Goal: Task Accomplishment & Management: Use online tool/utility

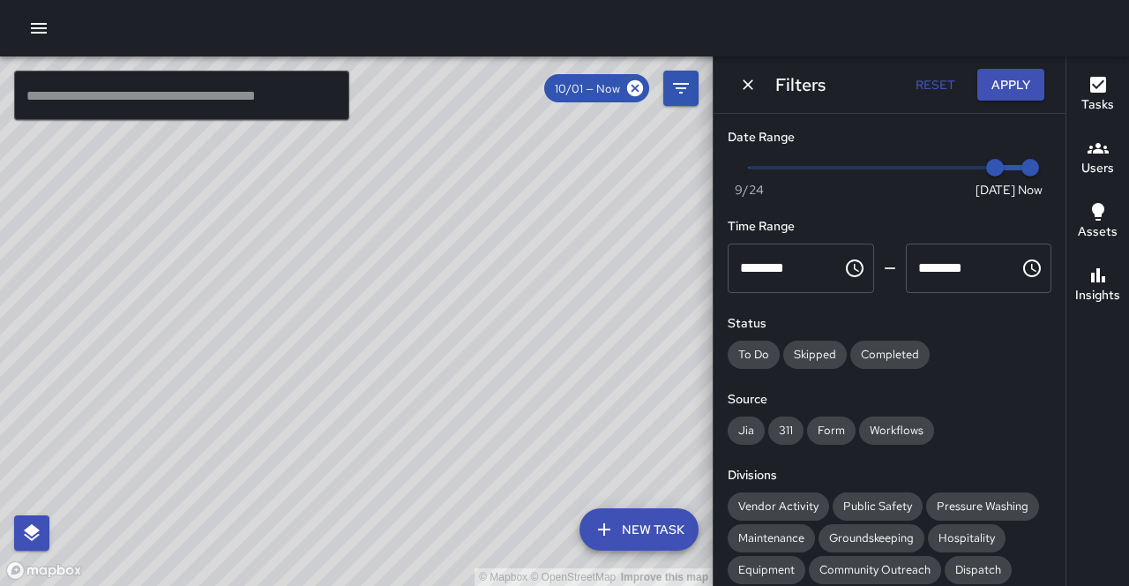
click at [641, 288] on div "© Mapbox © OpenStreetMap Improve this map" at bounding box center [356, 320] width 713 height 529
drag, startPoint x: 372, startPoint y: 218, endPoint x: 391, endPoint y: 150, distance: 70.4
click at [424, 131] on div "© Mapbox © OpenStreetMap Improve this map" at bounding box center [356, 320] width 713 height 529
drag, startPoint x: 541, startPoint y: 307, endPoint x: 450, endPoint y: 403, distance: 132.3
click at [454, 409] on div "© Mapbox © OpenStreetMap Improve this map" at bounding box center [356, 320] width 713 height 529
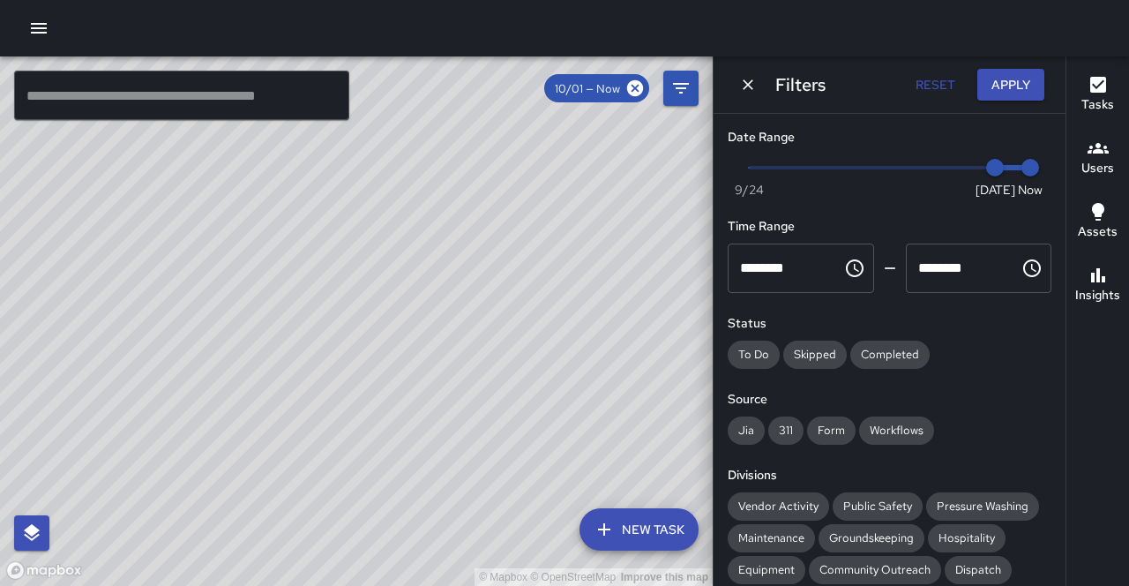
drag, startPoint x: 534, startPoint y: 267, endPoint x: 533, endPoint y: 309, distance: 41.5
click at [528, 321] on div "© Mapbox © OpenStreetMap Improve this map" at bounding box center [356, 320] width 713 height 529
drag, startPoint x: 486, startPoint y: 375, endPoint x: 476, endPoint y: 337, distance: 39.2
click at [476, 337] on div "© Mapbox © OpenStreetMap Improve this map" at bounding box center [356, 320] width 713 height 529
click at [162, 104] on input "text" at bounding box center [181, 95] width 335 height 49
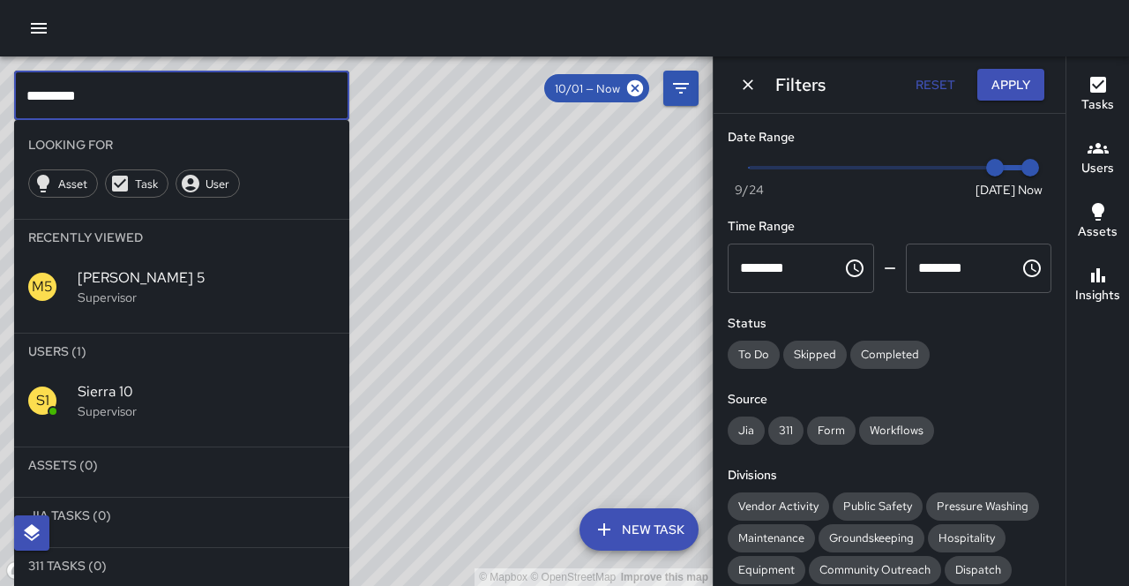
click at [184, 369] on div "S1 Sierra 10 Supervisor" at bounding box center [181, 401] width 335 height 64
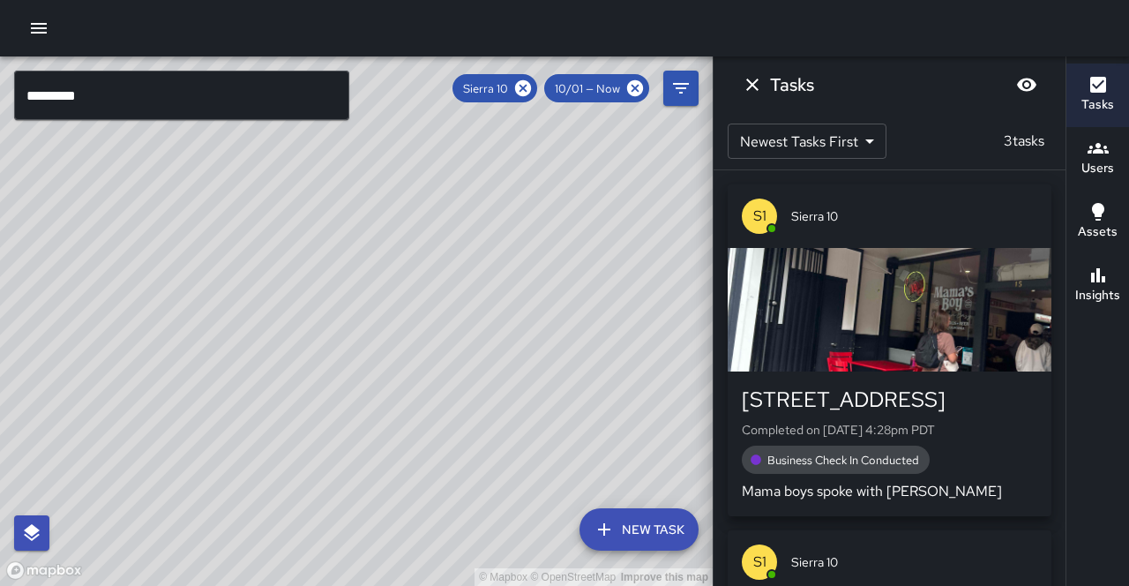
drag, startPoint x: 337, startPoint y: 408, endPoint x: 221, endPoint y: 508, distance: 153.9
click at [221, 508] on div "© Mapbox © OpenStreetMap Improve this map" at bounding box center [356, 320] width 713 height 529
drag, startPoint x: 314, startPoint y: 436, endPoint x: 316, endPoint y: 396, distance: 39.7
click at [315, 383] on div "© Mapbox © OpenStreetMap Improve this map" at bounding box center [356, 320] width 713 height 529
drag, startPoint x: 489, startPoint y: 208, endPoint x: 463, endPoint y: 259, distance: 57.2
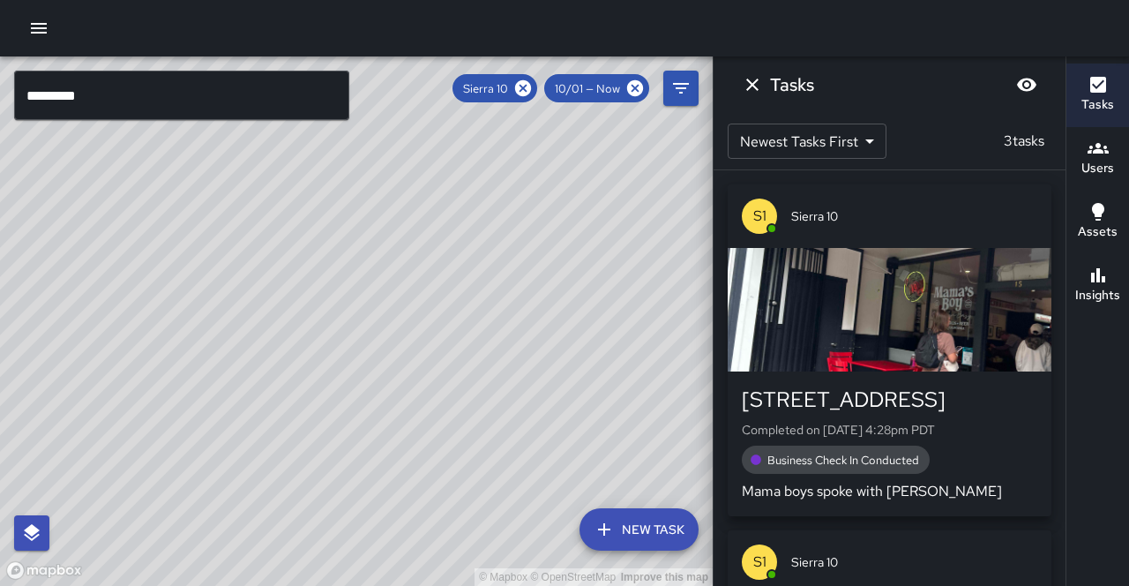
click at [462, 260] on div "© Mapbox © OpenStreetMap Improve this map" at bounding box center [356, 320] width 713 height 529
click at [531, 91] on icon at bounding box center [523, 88] width 16 height 16
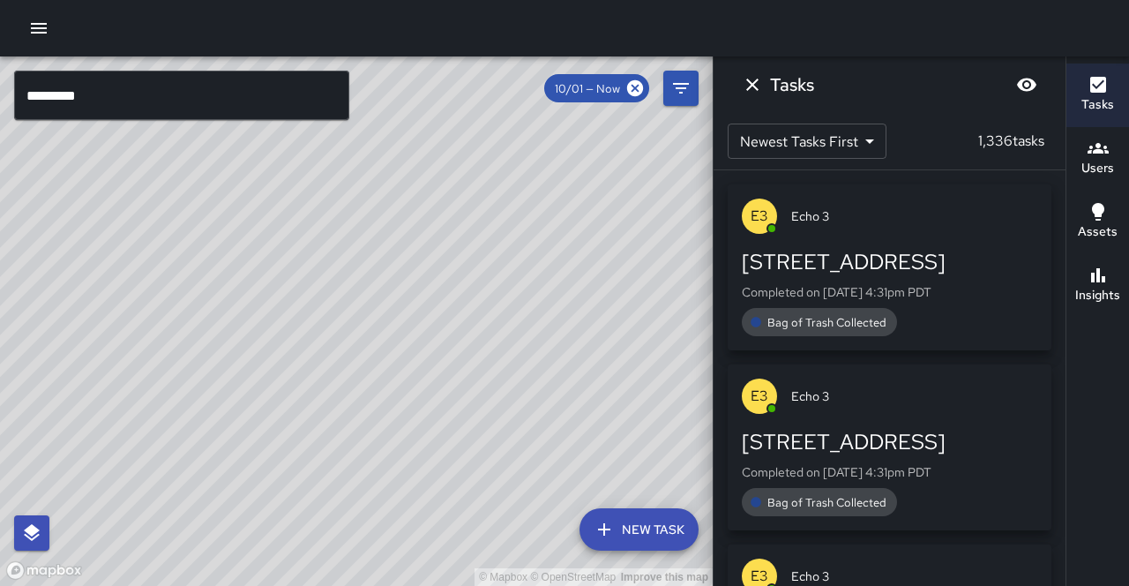
drag, startPoint x: 454, startPoint y: 323, endPoint x: 487, endPoint y: 269, distance: 62.9
click at [487, 269] on div "© Mapbox © OpenStreetMap Improve this map" at bounding box center [356, 320] width 713 height 529
click at [475, 227] on div "© Mapbox © OpenStreetMap Improve this map C6 Cobra 6 Supervisor Tasks 5 / 5 Tim…" at bounding box center [356, 320] width 713 height 529
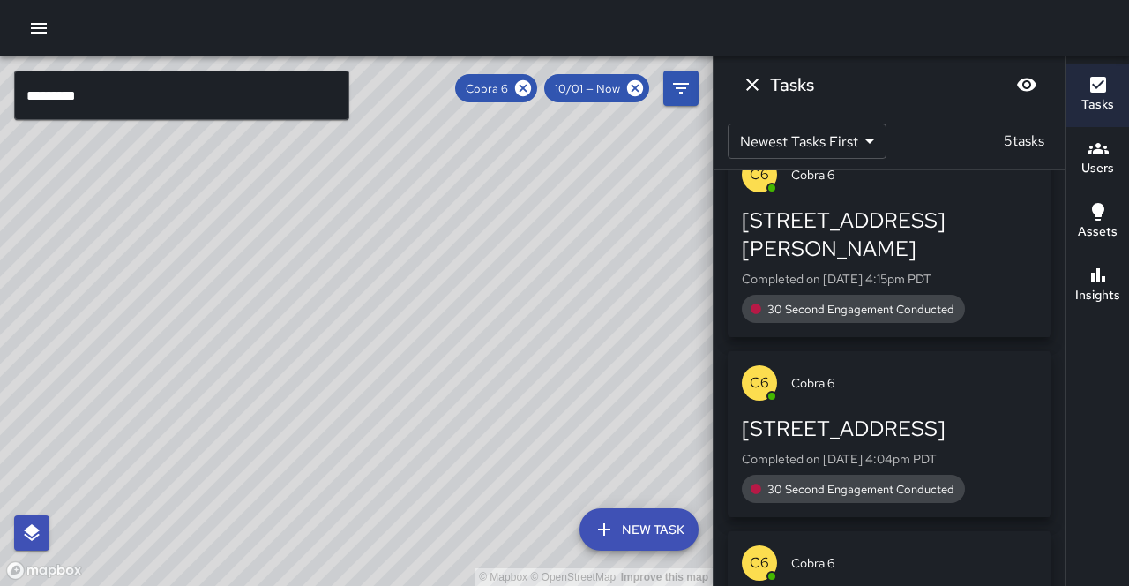
scroll to position [459, 0]
drag, startPoint x: 474, startPoint y: 426, endPoint x: 562, endPoint y: 289, distance: 162.8
click at [562, 289] on div "© Mapbox © OpenStreetMap Improve this map" at bounding box center [356, 320] width 713 height 529
drag, startPoint x: 444, startPoint y: 375, endPoint x: 621, endPoint y: 251, distance: 216.6
click at [621, 250] on div "© Mapbox © OpenStreetMap Improve this map" at bounding box center [356, 320] width 713 height 529
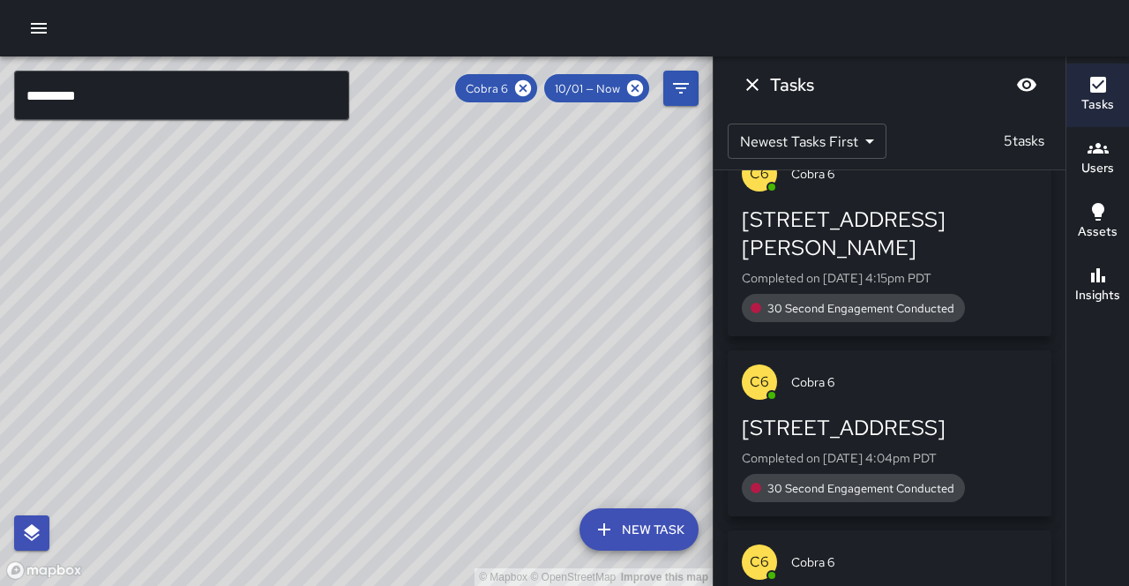
drag, startPoint x: 511, startPoint y: 425, endPoint x: 485, endPoint y: 285, distance: 142.6
click at [485, 285] on div "© Mapbox © OpenStreetMap Improve this map" at bounding box center [356, 320] width 713 height 529
drag, startPoint x: 462, startPoint y: 318, endPoint x: 359, endPoint y: 415, distance: 141.7
click at [356, 431] on div "© Mapbox © OpenStreetMap Improve this map" at bounding box center [356, 320] width 713 height 529
drag, startPoint x: 431, startPoint y: 251, endPoint x: 349, endPoint y: 389, distance: 160.6
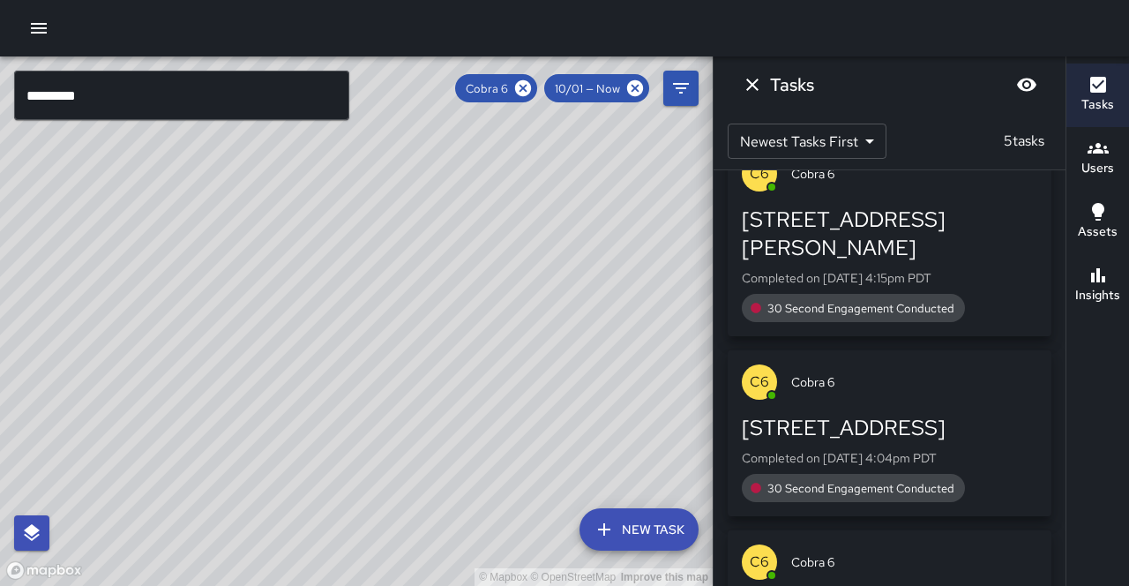
click at [349, 389] on div "© Mapbox © OpenStreetMap Improve this map" at bounding box center [356, 320] width 713 height 529
drag, startPoint x: 379, startPoint y: 364, endPoint x: 406, endPoint y: 293, distance: 76.2
click at [406, 293] on div "© Mapbox © OpenStreetMap Improve this map" at bounding box center [356, 320] width 713 height 529
click at [479, 241] on div "© Mapbox © OpenStreetMap Improve this map" at bounding box center [356, 320] width 713 height 529
drag, startPoint x: 445, startPoint y: 323, endPoint x: 485, endPoint y: 251, distance: 83.0
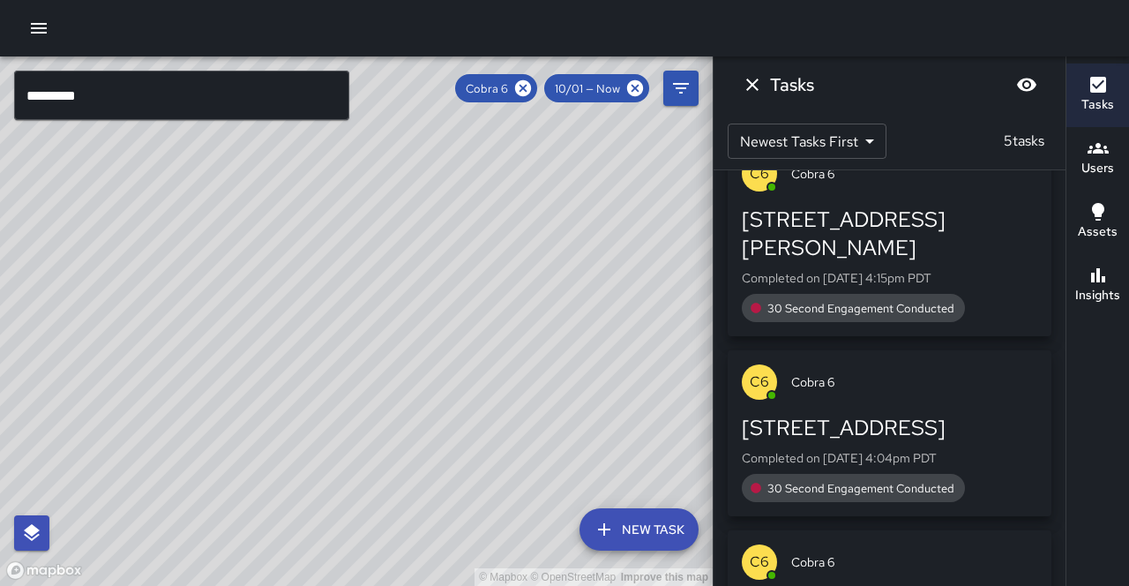
click at [485, 251] on div "© Mapbox © OpenStreetMap Improve this map" at bounding box center [356, 320] width 713 height 529
drag, startPoint x: 438, startPoint y: 361, endPoint x: 371, endPoint y: 394, distance: 74.2
click at [371, 394] on div "© Mapbox © OpenStreetMap Improve this map" at bounding box center [356, 320] width 713 height 529
drag, startPoint x: 383, startPoint y: 268, endPoint x: 395, endPoint y: 387, distance: 119.8
click at [393, 392] on div "© Mapbox © OpenStreetMap Improve this map" at bounding box center [356, 320] width 713 height 529
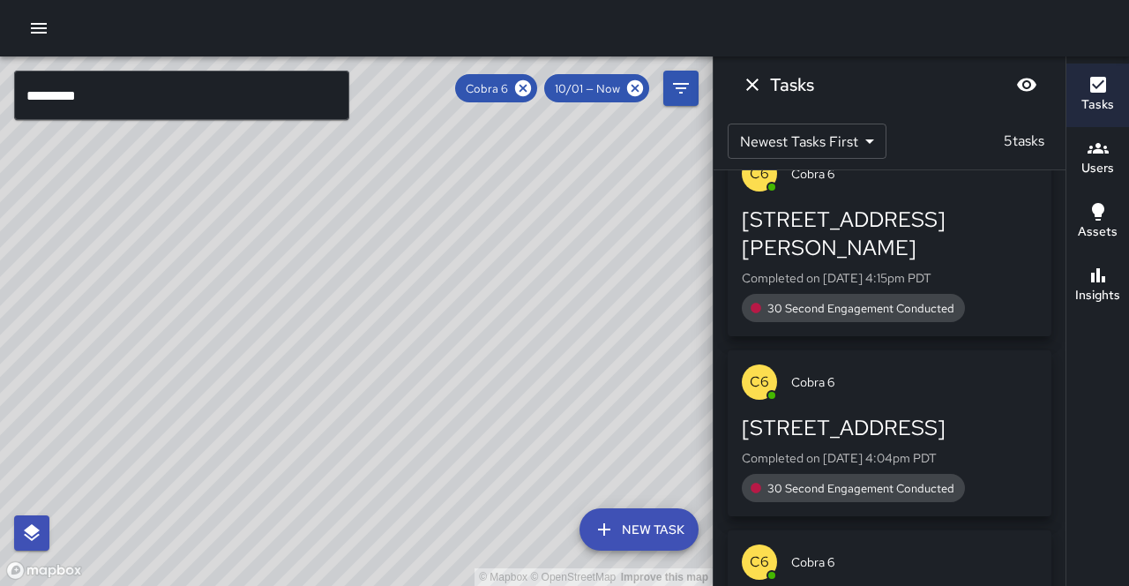
drag, startPoint x: 501, startPoint y: 187, endPoint x: 530, endPoint y: 26, distance: 164.1
click at [530, 26] on div "© Mapbox © OpenStreetMap Improve this map ********* ​ New Task Cobra 6 10/01 — …" at bounding box center [564, 293] width 1129 height 586
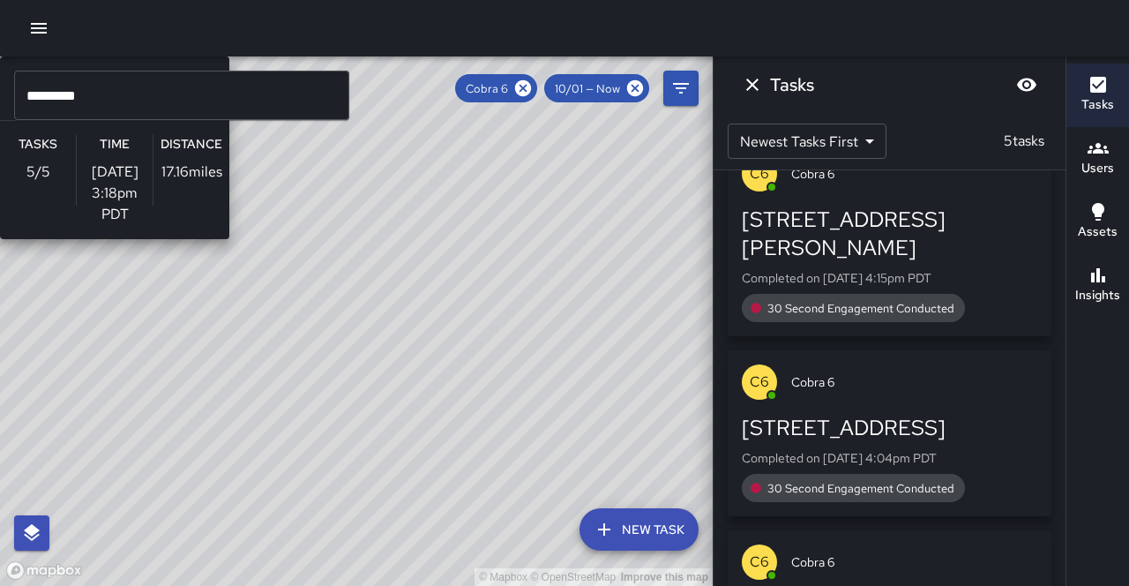
drag, startPoint x: 307, startPoint y: 291, endPoint x: 387, endPoint y: 220, distance: 107.5
click at [387, 220] on div "© Mapbox © OpenStreetMap Improve this map C6 Cobra 6 Supervisor Tasks 5 / 5 Tim…" at bounding box center [356, 320] width 713 height 529
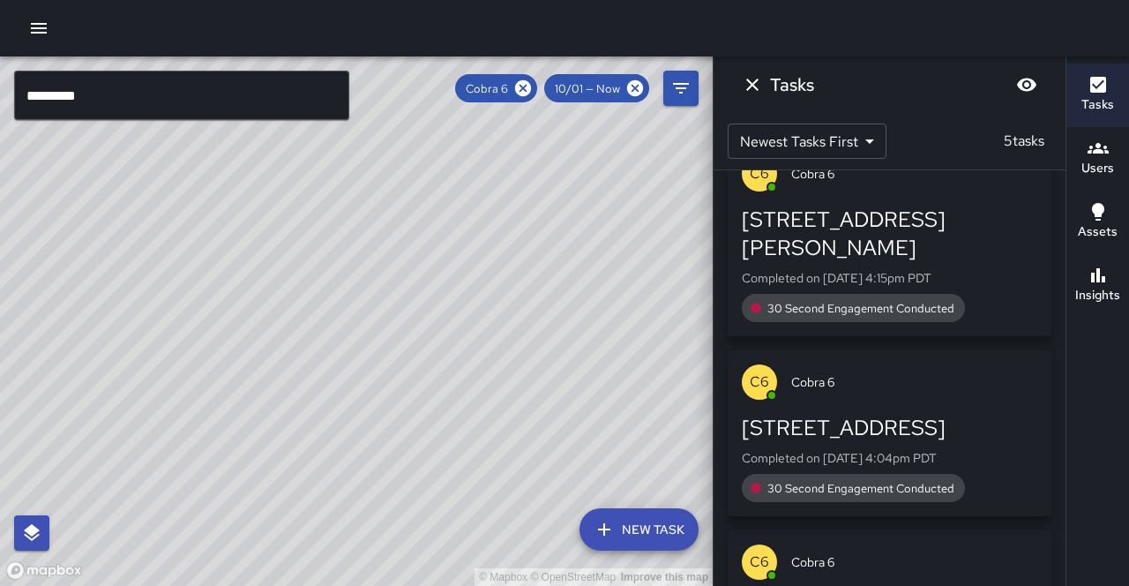
drag, startPoint x: 422, startPoint y: 323, endPoint x: 397, endPoint y: 427, distance: 107.0
click at [391, 433] on div "© Mapbox © OpenStreetMap Improve this map" at bounding box center [356, 320] width 713 height 529
drag, startPoint x: 462, startPoint y: 285, endPoint x: 441, endPoint y: 341, distance: 59.5
click at [441, 341] on div "© Mapbox © OpenStreetMap Improve this map" at bounding box center [356, 320] width 713 height 529
drag, startPoint x: 379, startPoint y: 305, endPoint x: 341, endPoint y: 413, distance: 114.1
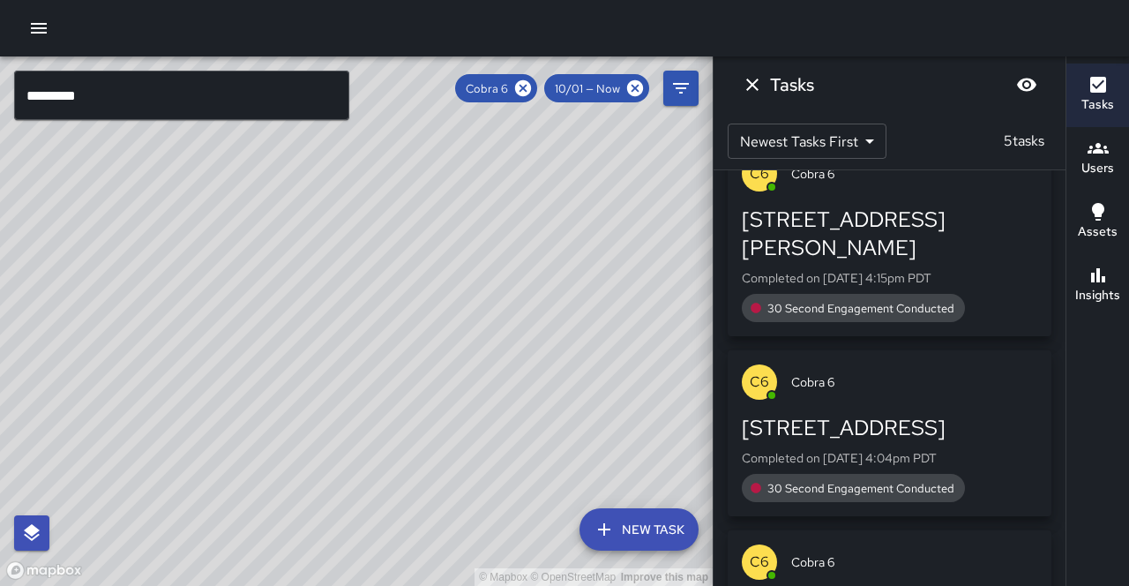
click at [341, 413] on div "© Mapbox © OpenStreetMap Improve this map" at bounding box center [356, 320] width 713 height 529
click at [531, 85] on icon at bounding box center [523, 88] width 16 height 16
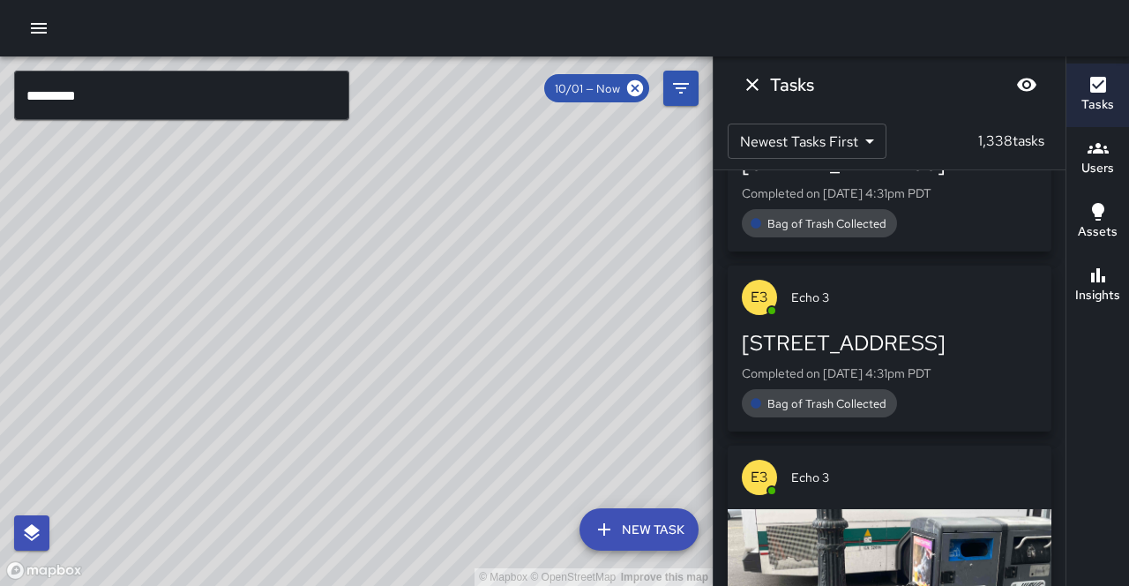
drag, startPoint x: 526, startPoint y: 418, endPoint x: 473, endPoint y: 335, distance: 98.4
click at [473, 335] on div "© Mapbox © OpenStreetMap Improve this map" at bounding box center [356, 320] width 713 height 529
click at [99, 84] on input "*********" at bounding box center [181, 95] width 335 height 49
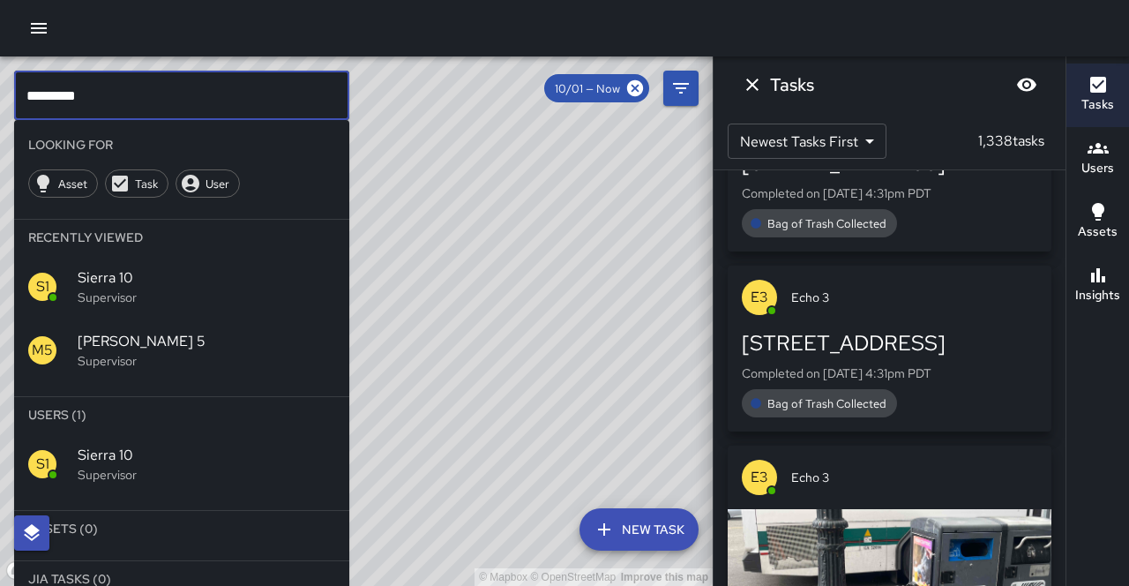
click at [148, 289] on p "Supervisor" at bounding box center [207, 298] width 258 height 18
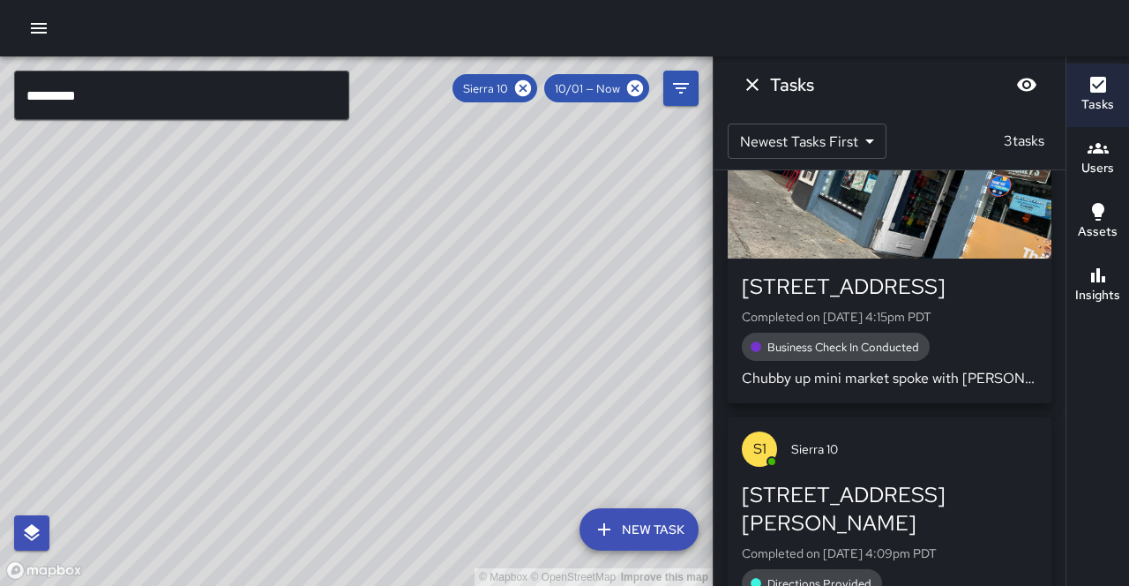
scroll to position [440, 0]
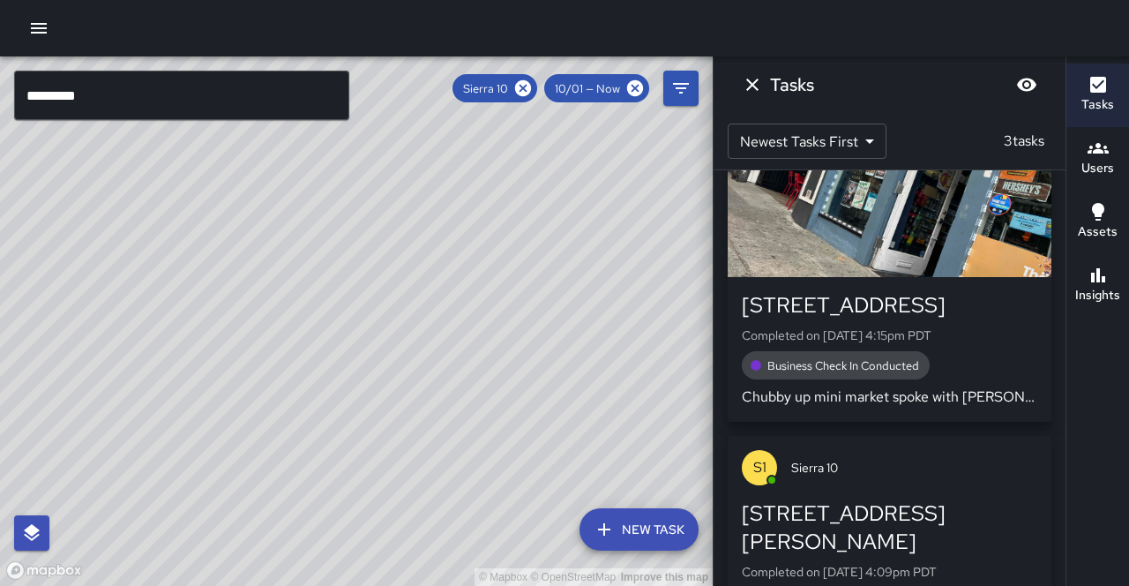
drag, startPoint x: 270, startPoint y: 231, endPoint x: 294, endPoint y: 251, distance: 30.7
click at [297, 222] on div "© Mapbox © OpenStreetMap Improve this map S1 Sierra 10 Supervisor Tasks 3 / 3 T…" at bounding box center [356, 320] width 713 height 529
drag, startPoint x: 371, startPoint y: 234, endPoint x: 326, endPoint y: 275, distance: 60.5
click at [326, 275] on div "© Mapbox © OpenStreetMap Improve this map" at bounding box center [356, 320] width 713 height 529
drag, startPoint x: 328, startPoint y: 332, endPoint x: 338, endPoint y: 302, distance: 31.5
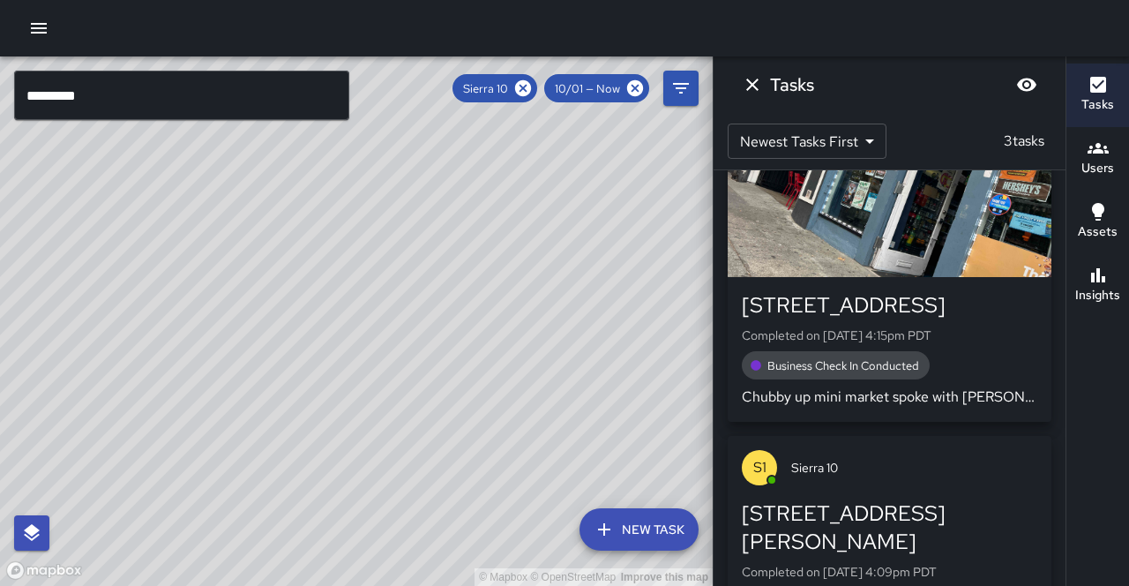
click at [338, 302] on div "© Mapbox © OpenStreetMap Improve this map" at bounding box center [356, 320] width 713 height 529
drag, startPoint x: 352, startPoint y: 244, endPoint x: 319, endPoint y: 337, distance: 99.4
click at [319, 337] on div "© Mapbox © OpenStreetMap Improve this map S1 Sierra 10 Supervisor Tasks 3 / 3 T…" at bounding box center [356, 320] width 713 height 529
drag, startPoint x: 284, startPoint y: 262, endPoint x: 259, endPoint y: 302, distance: 46.8
click at [259, 302] on div "© Mapbox © OpenStreetMap Improve this map" at bounding box center [356, 320] width 713 height 529
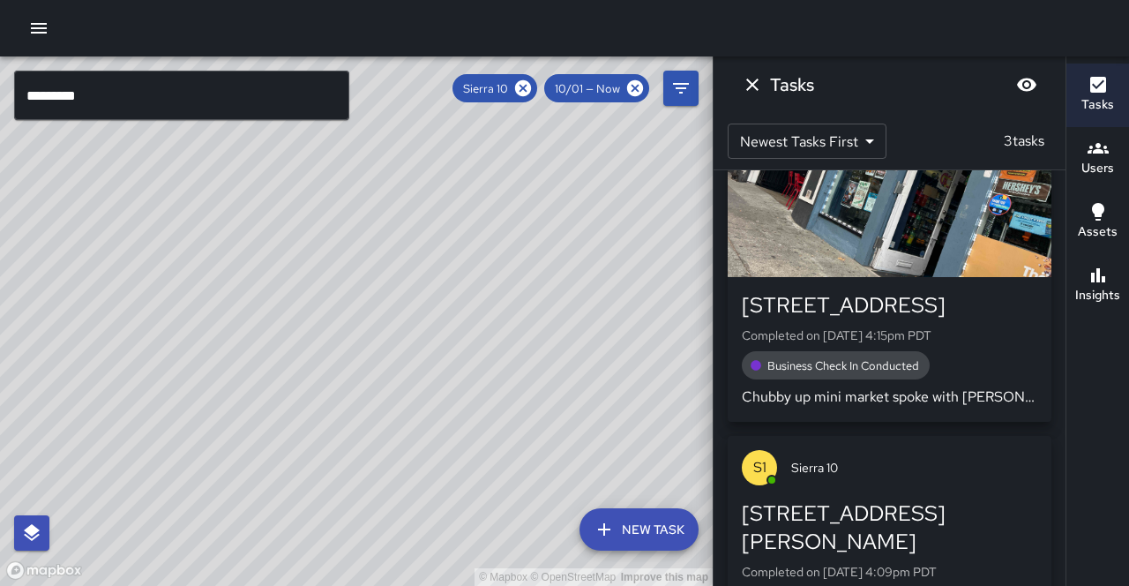
drag, startPoint x: 261, startPoint y: 300, endPoint x: 235, endPoint y: 320, distance: 33.4
click at [232, 321] on div "© Mapbox © OpenStreetMap Improve this map" at bounding box center [356, 320] width 713 height 529
drag, startPoint x: 305, startPoint y: 318, endPoint x: 286, endPoint y: 236, distance: 83.5
click at [286, 236] on div "© Mapbox © OpenStreetMap Improve this map" at bounding box center [356, 320] width 713 height 529
click at [1113, 286] on h6 "Insights" at bounding box center [1098, 295] width 45 height 19
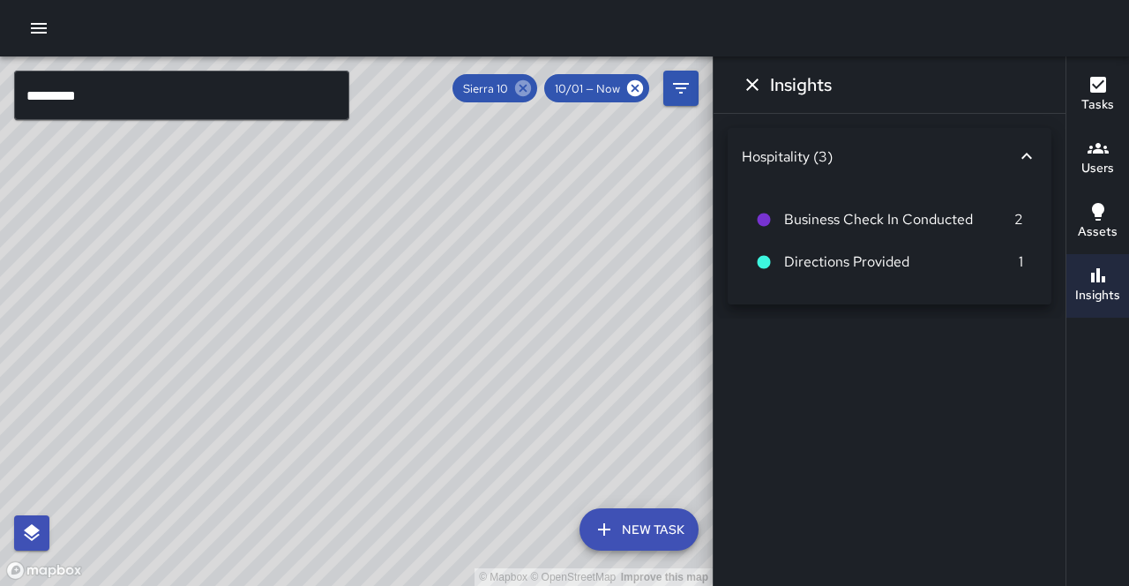
click at [533, 88] on icon at bounding box center [523, 88] width 19 height 19
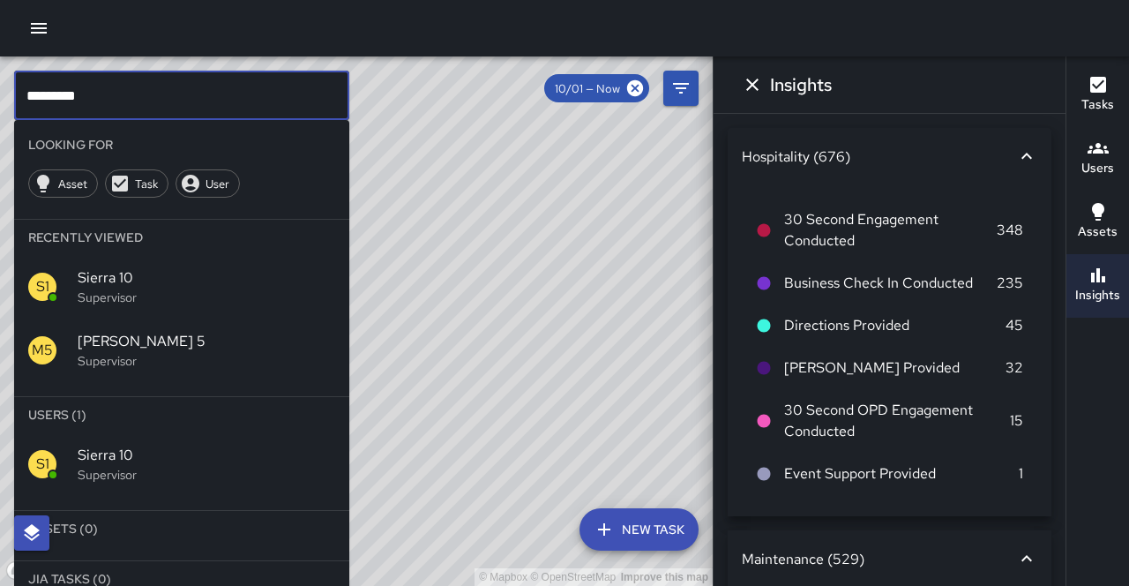
click at [201, 90] on input "*********" at bounding box center [181, 95] width 335 height 49
type input "********"
click at [247, 432] on div "S8 Sierra 8 Supervisor" at bounding box center [181, 464] width 335 height 64
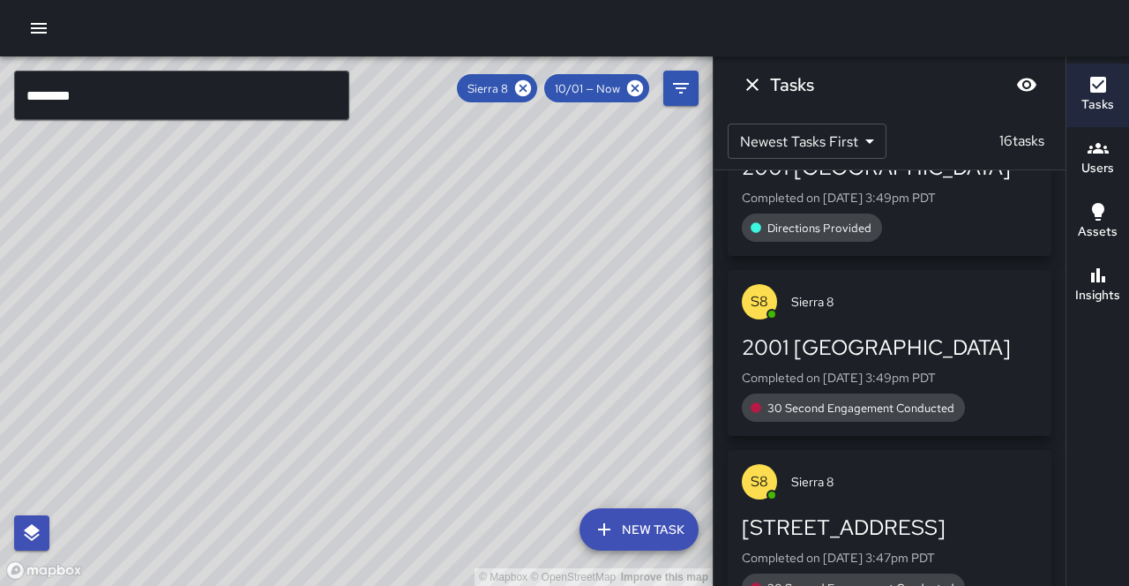
click at [298, 342] on div "© Mapbox © OpenStreetMap Improve this map" at bounding box center [356, 320] width 713 height 529
drag, startPoint x: 243, startPoint y: 300, endPoint x: 234, endPoint y: 389, distance: 89.6
click at [234, 389] on div "© Mapbox © OpenStreetMap Improve this map" at bounding box center [356, 320] width 713 height 529
click at [221, 298] on div "© Mapbox © OpenStreetMap Improve this map" at bounding box center [356, 320] width 713 height 529
click at [531, 88] on icon at bounding box center [523, 88] width 16 height 16
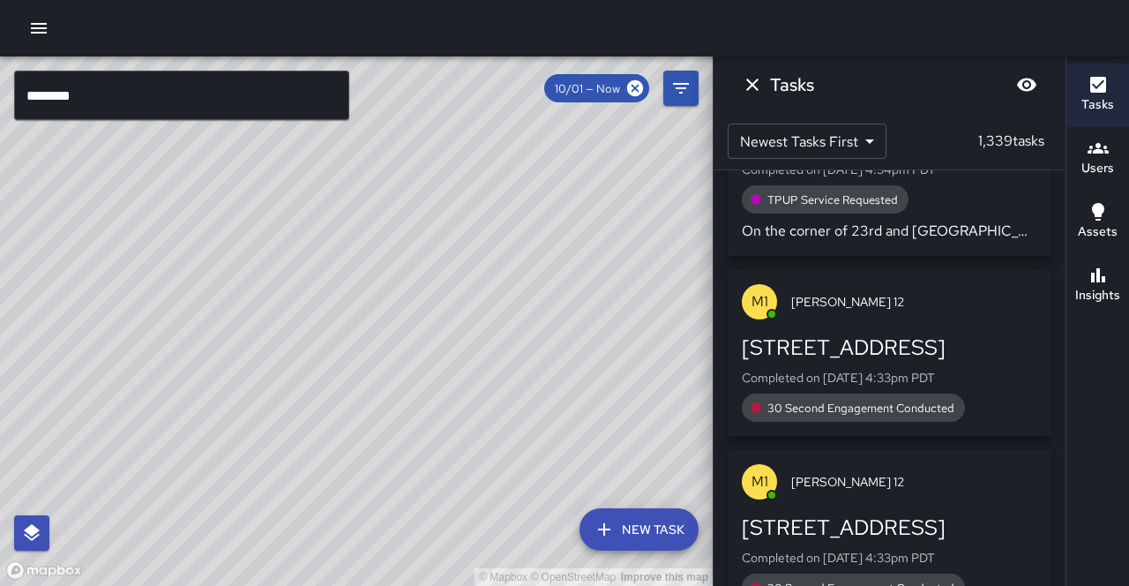
drag, startPoint x: 350, startPoint y: 339, endPoint x: 369, endPoint y: 299, distance: 43.8
click at [369, 299] on div "© Mapbox © OpenStreetMap Improve this map" at bounding box center [356, 320] width 713 height 529
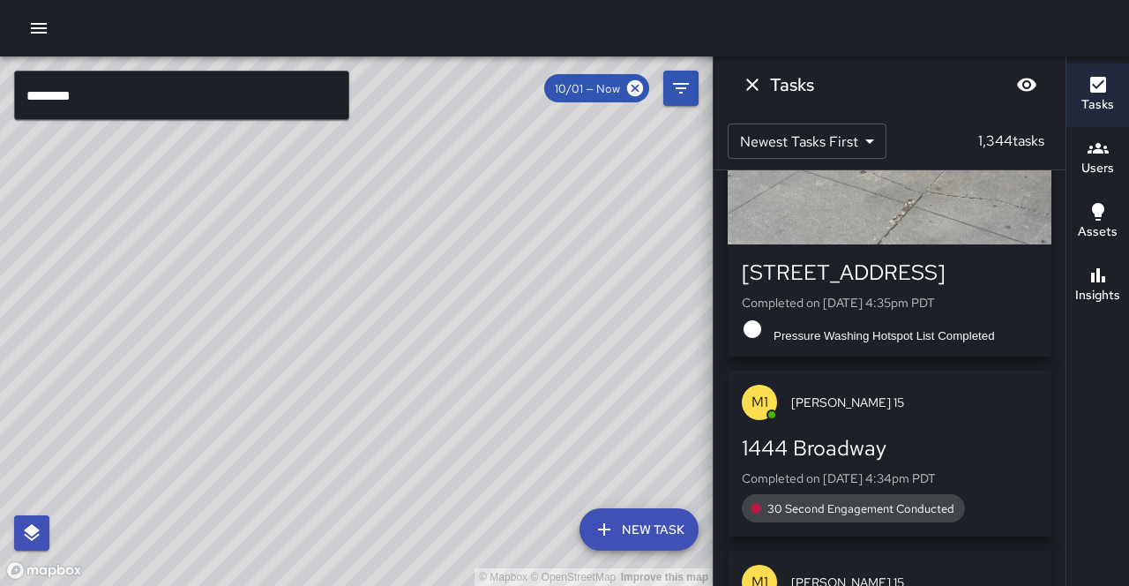
scroll to position [0, 0]
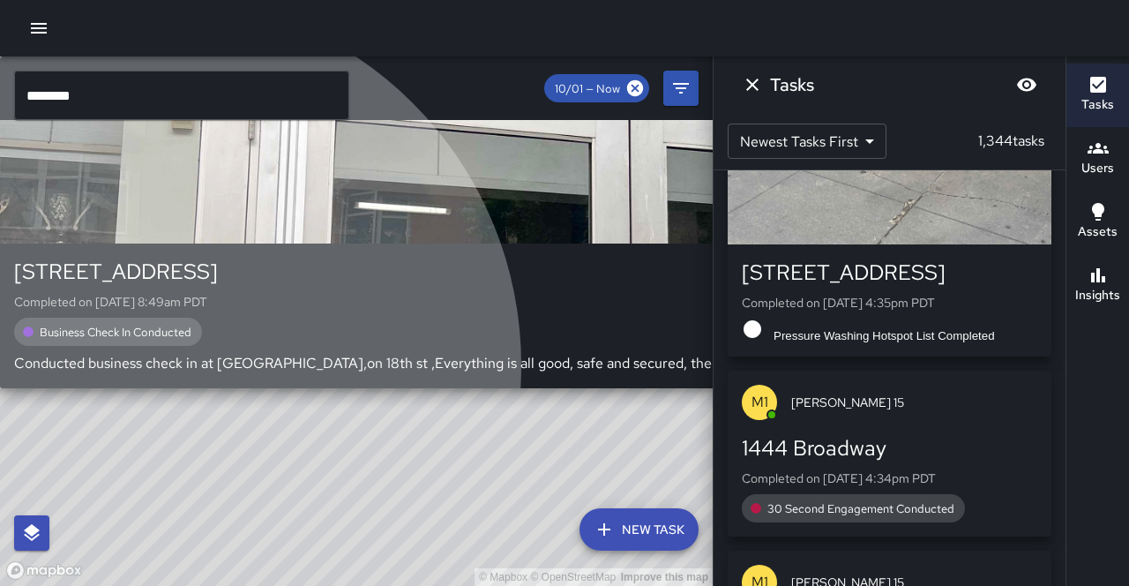
drag, startPoint x: 222, startPoint y: 255, endPoint x: 206, endPoint y: 245, distance: 18.6
click at [206, 245] on div "[STREET_ADDRESS] Completed on [DATE] 8:49am PDT Business Check In Conducted Con…" at bounding box center [569, 316] width 1139 height 145
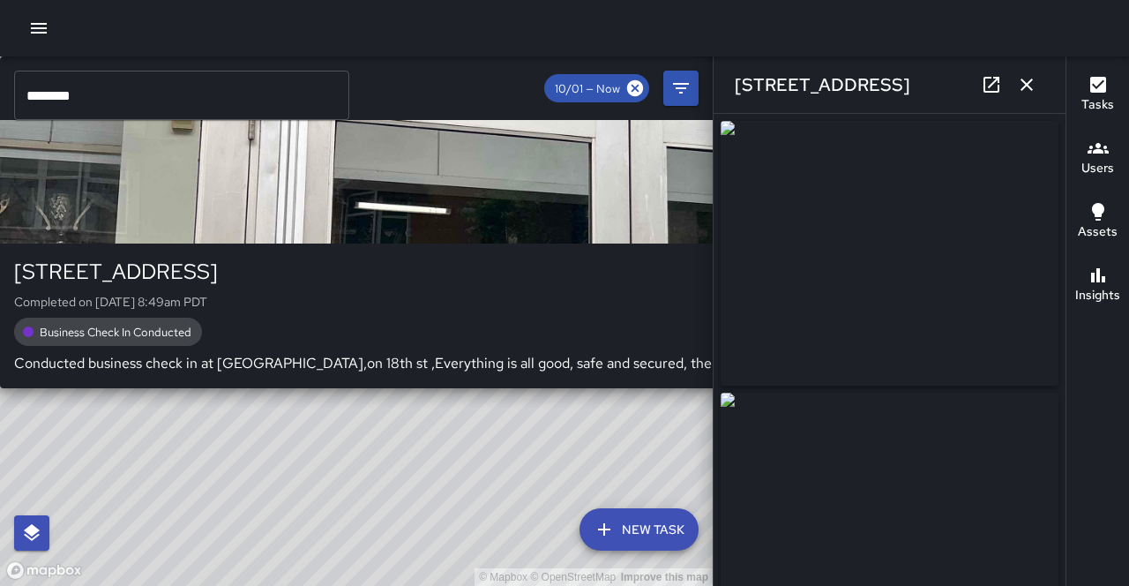
type input "**********"
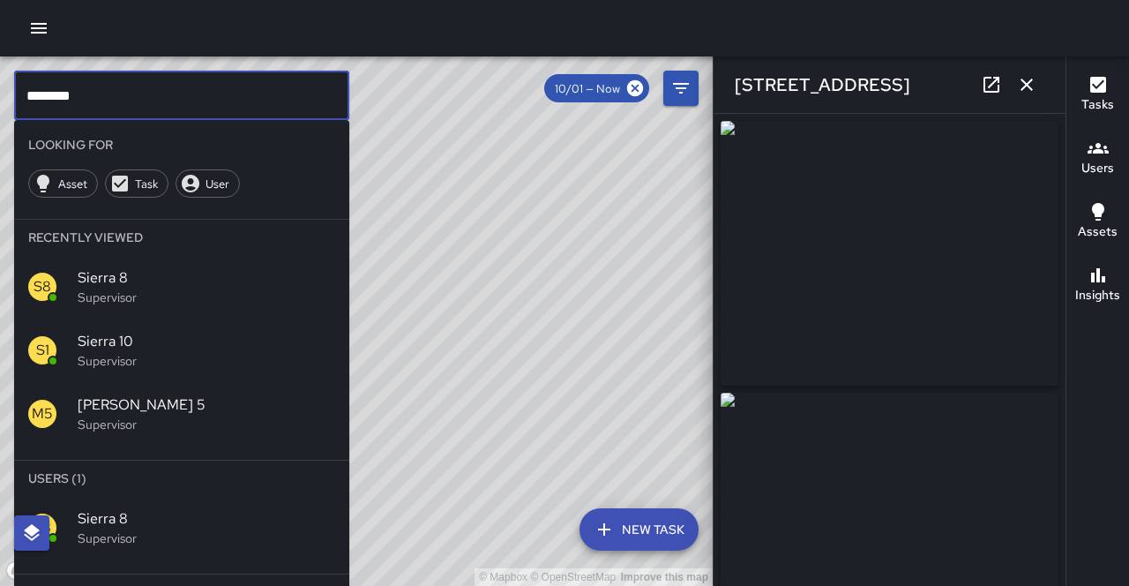
click at [83, 91] on input "********" at bounding box center [181, 95] width 335 height 49
type input "********"
click at [165, 508] on span "Sierra 9" at bounding box center [207, 518] width 258 height 21
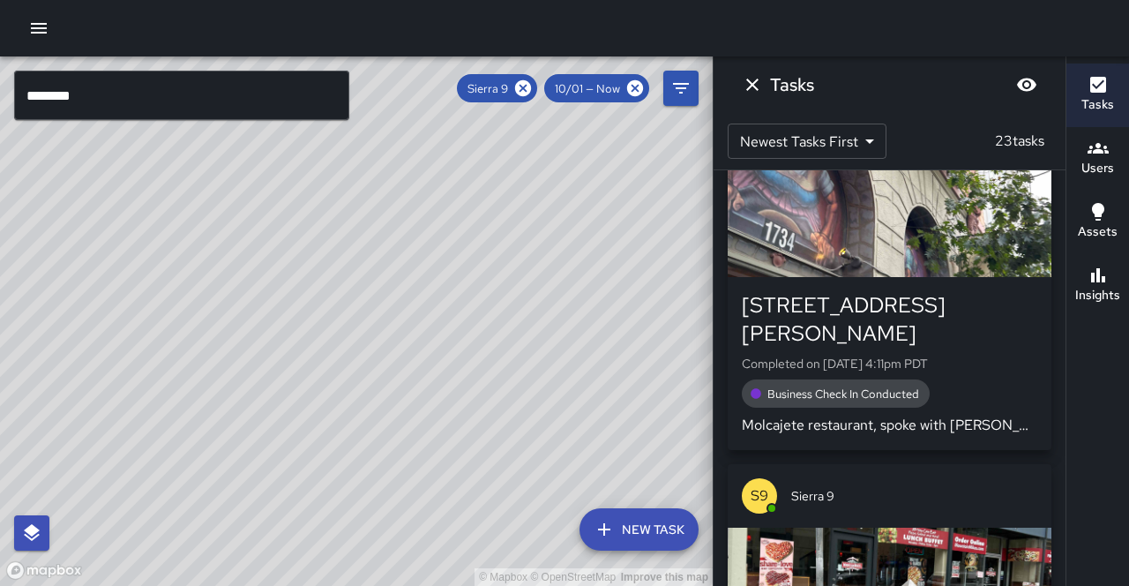
drag, startPoint x: 506, startPoint y: 415, endPoint x: 277, endPoint y: 310, distance: 252.3
click at [277, 310] on div "© Mapbox © OpenStreetMap Improve this map" at bounding box center [356, 320] width 713 height 529
drag, startPoint x: 366, startPoint y: 375, endPoint x: 319, endPoint y: 316, distance: 75.9
click at [319, 316] on div "© Mapbox © OpenStreetMap Improve this map" at bounding box center [356, 320] width 713 height 529
click at [1089, 286] on h6 "Insights" at bounding box center [1098, 295] width 45 height 19
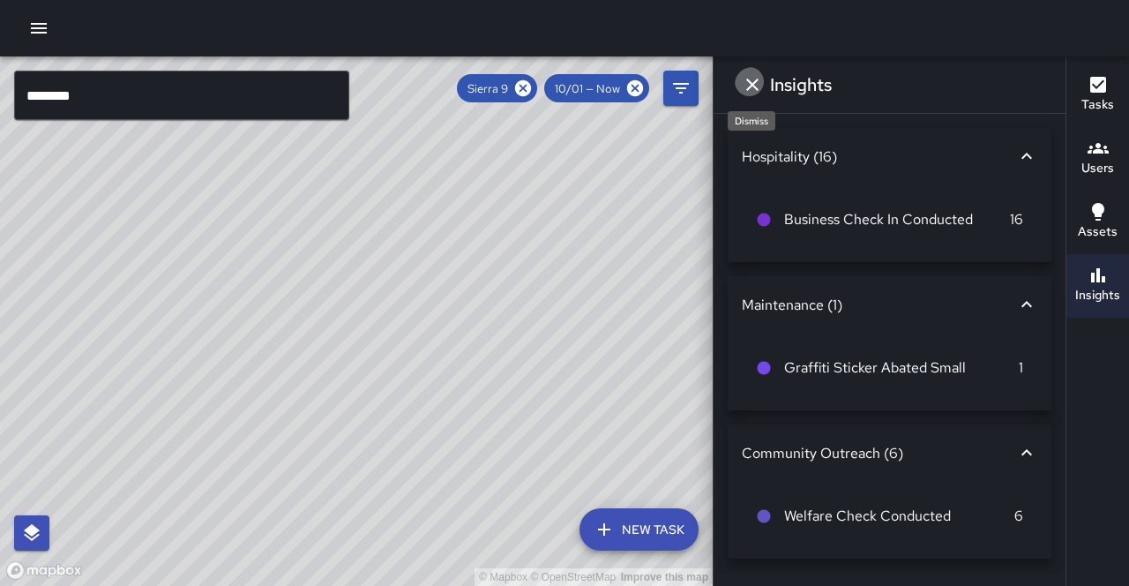
click at [746, 94] on button "Dismiss" at bounding box center [752, 84] width 35 height 35
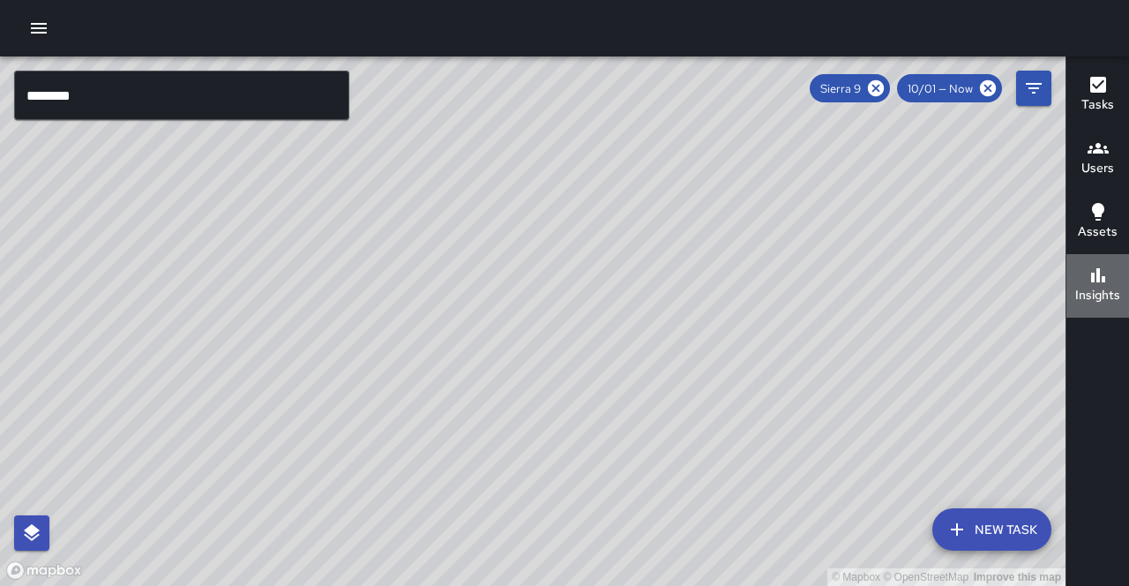
click at [1106, 286] on h6 "Insights" at bounding box center [1098, 295] width 45 height 19
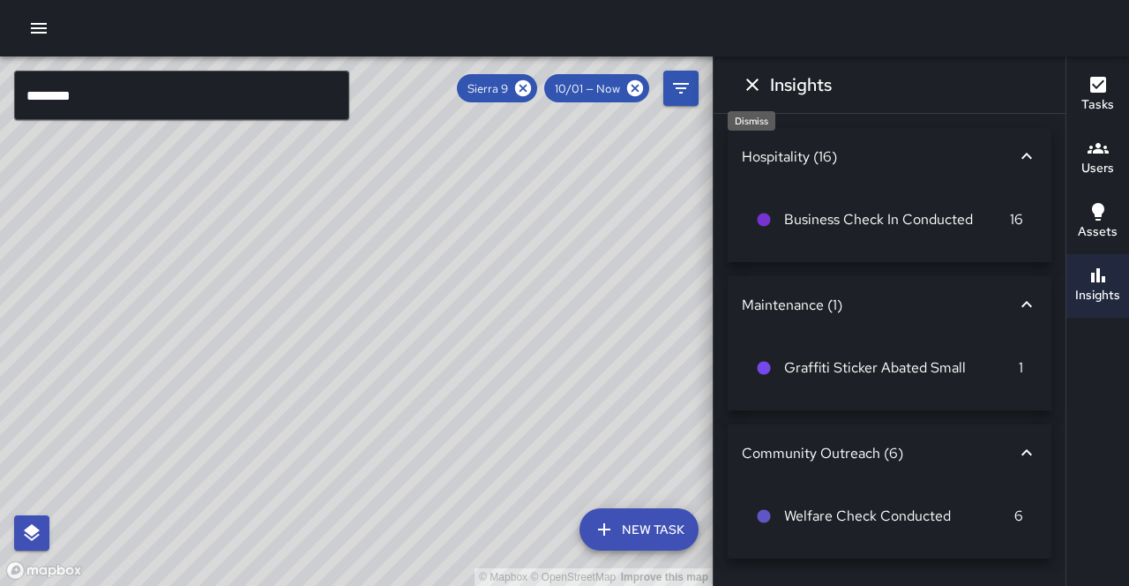
click at [749, 82] on icon "Dismiss" at bounding box center [752, 84] width 21 height 21
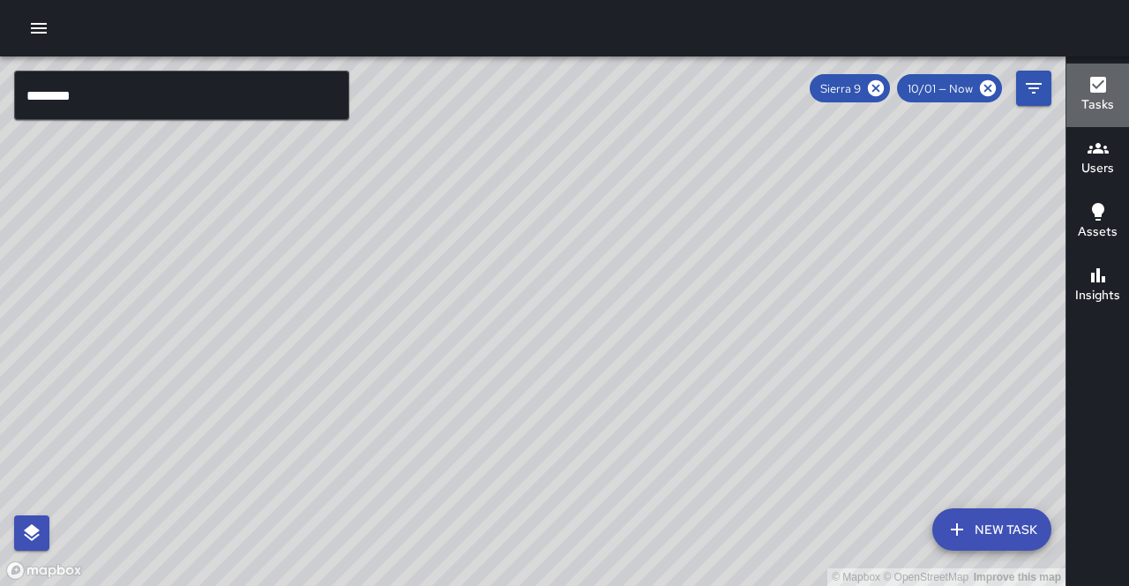
click at [1112, 107] on button "Tasks" at bounding box center [1098, 96] width 63 height 64
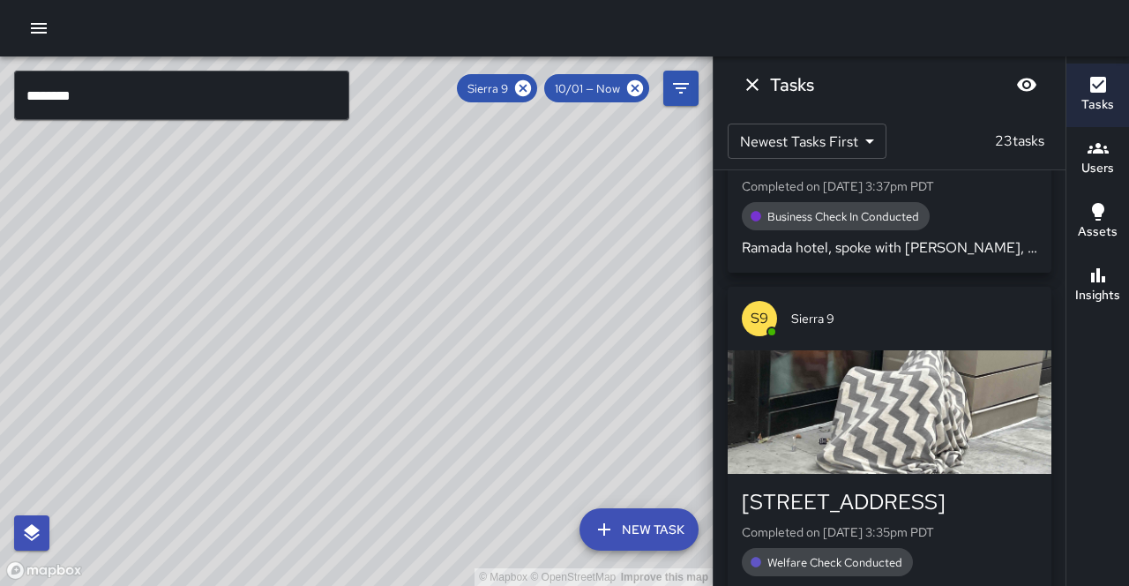
scroll to position [2351, 0]
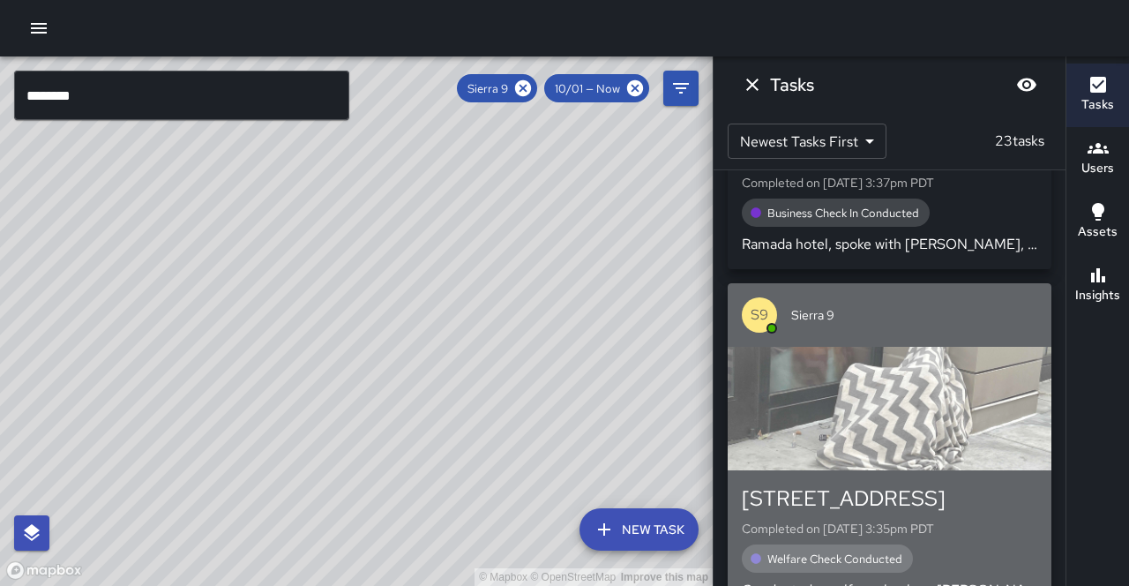
click at [925, 347] on div "button" at bounding box center [890, 409] width 324 height 124
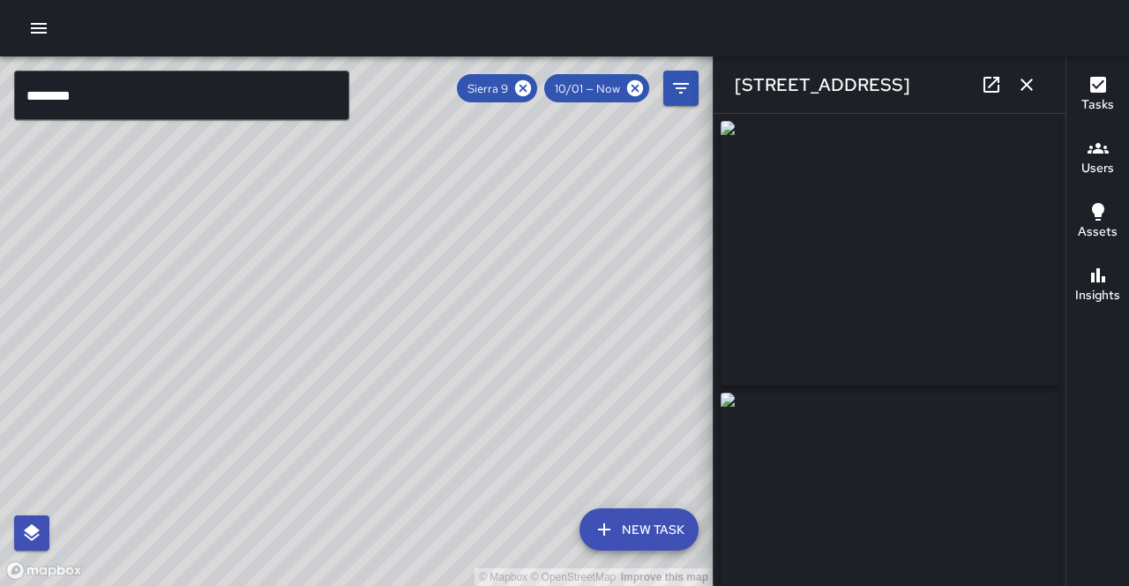
type input "**********"
click at [1036, 88] on icon "button" at bounding box center [1026, 84] width 21 height 21
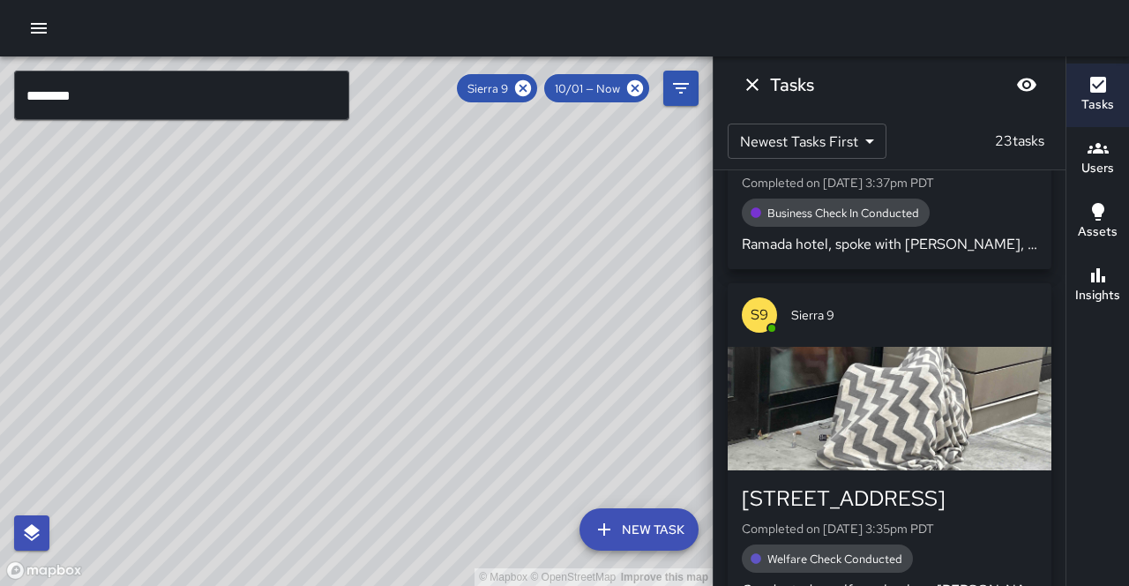
click at [770, 89] on h6 "Tasks" at bounding box center [792, 85] width 44 height 28
click at [757, 85] on button "Dismiss" at bounding box center [752, 84] width 35 height 35
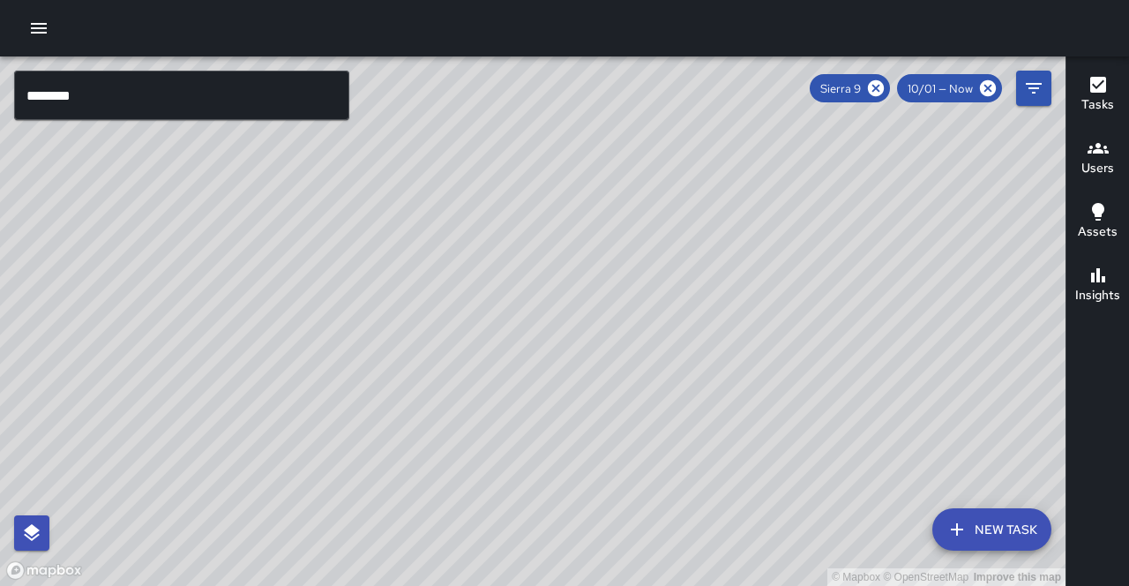
drag, startPoint x: 646, startPoint y: 274, endPoint x: 586, endPoint y: 313, distance: 71.9
click at [586, 313] on div "© Mapbox © OpenStreetMap Improve this map" at bounding box center [533, 320] width 1066 height 529
drag, startPoint x: 635, startPoint y: 255, endPoint x: 565, endPoint y: 395, distance: 157.0
click at [565, 395] on div "© Mapbox © OpenStreetMap Improve this map" at bounding box center [533, 320] width 1066 height 529
click at [109, 95] on input "********" at bounding box center [181, 95] width 335 height 49
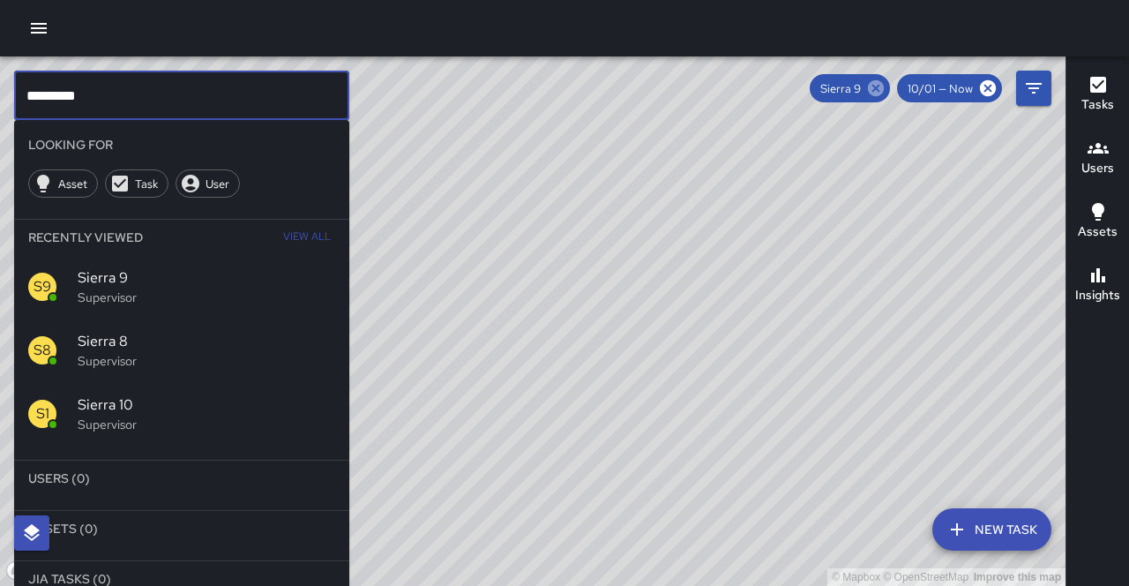
click at [884, 92] on icon at bounding box center [876, 88] width 16 height 16
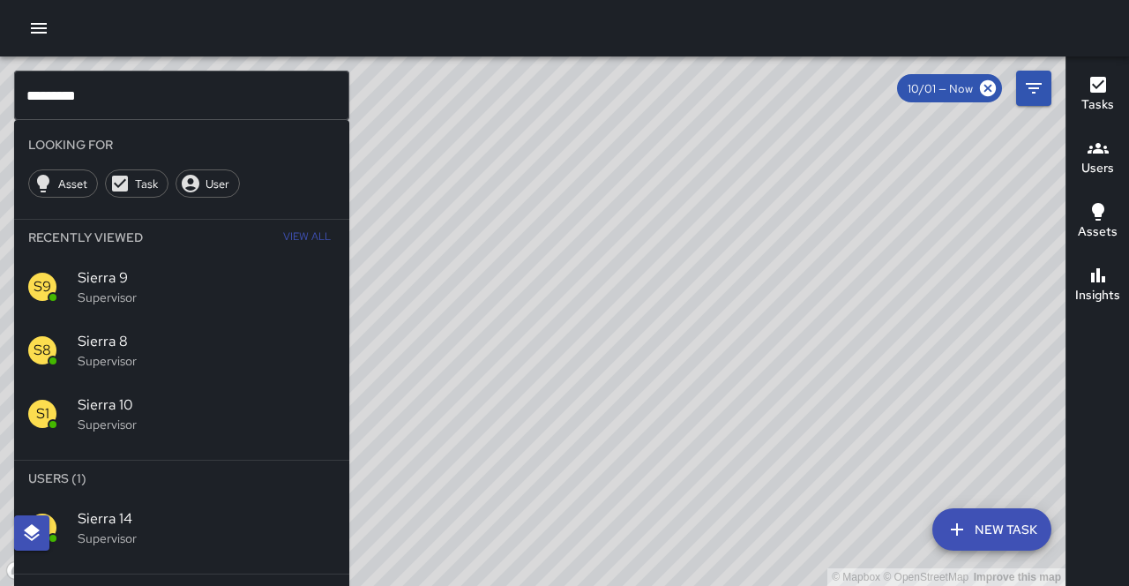
click at [170, 499] on div "S1 Sierra 14 Supervisor" at bounding box center [181, 528] width 335 height 64
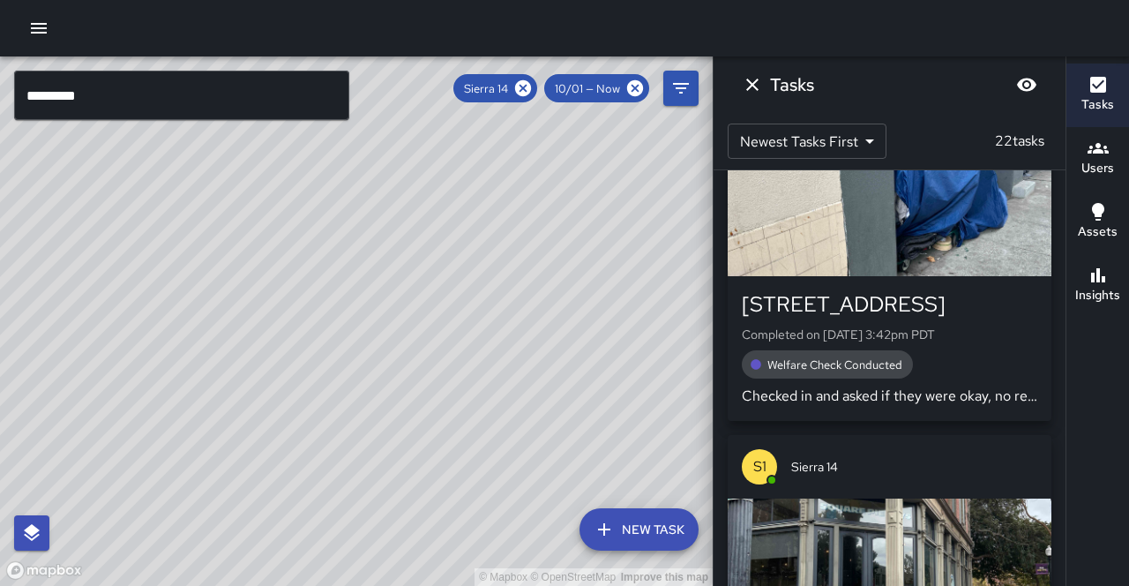
drag, startPoint x: 355, startPoint y: 450, endPoint x: 448, endPoint y: 341, distance: 143.3
click at [448, 341] on div "© Mapbox © OpenStreetMap Improve this map" at bounding box center [356, 320] width 713 height 529
click at [359, 394] on div "© Mapbox © OpenStreetMap Improve this map" at bounding box center [356, 320] width 713 height 529
click at [533, 82] on icon at bounding box center [523, 88] width 19 height 19
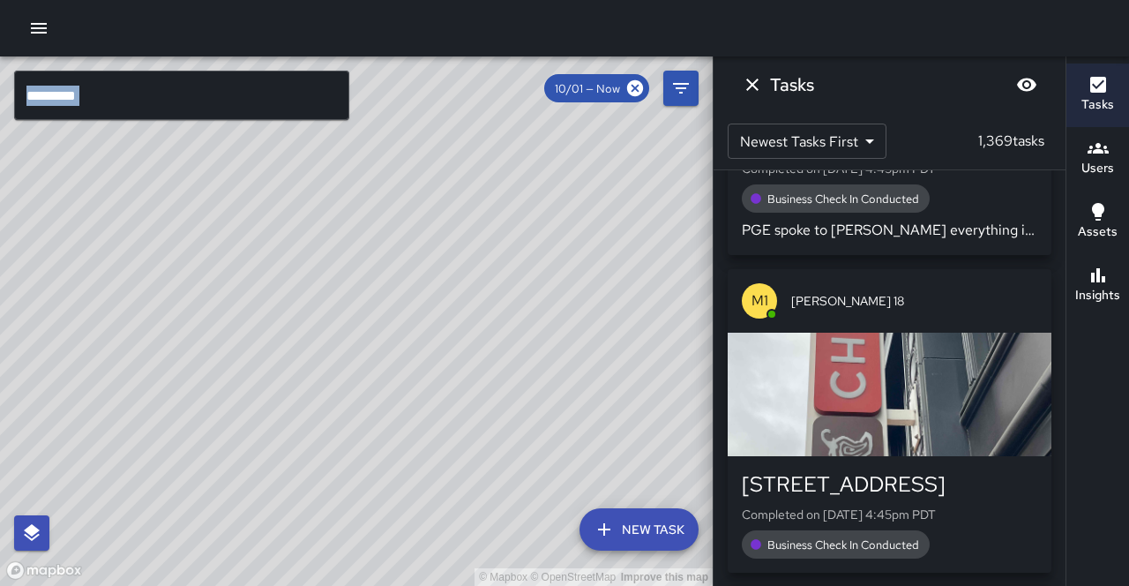
drag, startPoint x: 564, startPoint y: 122, endPoint x: 492, endPoint y: 251, distance: 147.3
click at [495, 269] on div "© Mapbox © OpenStreetMap Improve this map ********* ​ New Task 10/01 — Now Map …" at bounding box center [356, 320] width 713 height 529
drag, startPoint x: 552, startPoint y: 179, endPoint x: 457, endPoint y: 335, distance: 182.9
click at [457, 335] on div "© Mapbox © OpenStreetMap Improve this map" at bounding box center [356, 320] width 713 height 529
drag, startPoint x: 490, startPoint y: 173, endPoint x: 438, endPoint y: 219, distance: 69.4
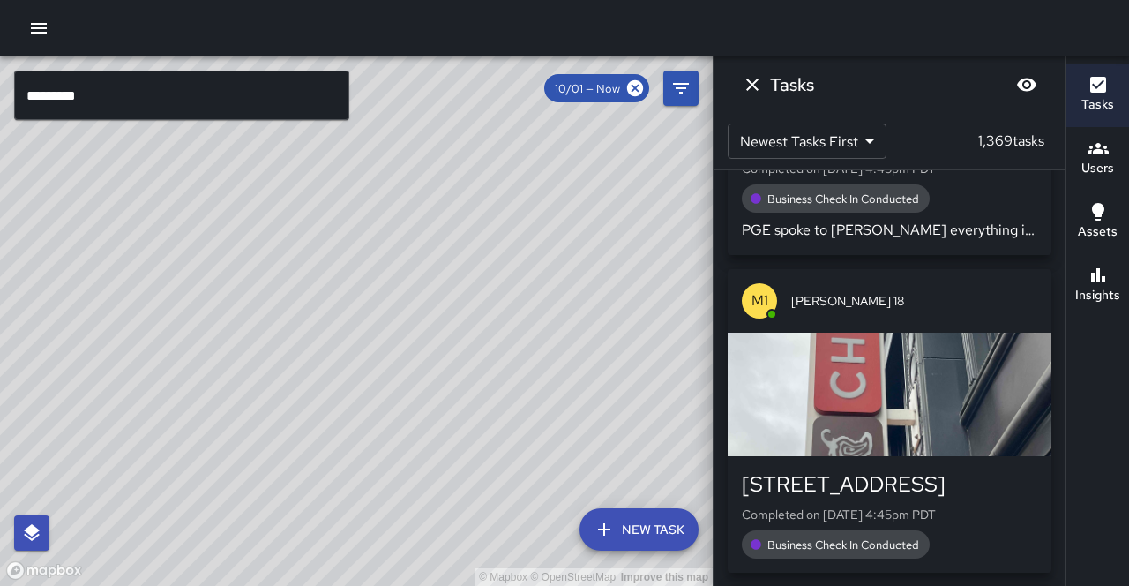
click at [438, 219] on div "© Mapbox © OpenStreetMap Improve this map" at bounding box center [356, 320] width 713 height 529
drag, startPoint x: 437, startPoint y: 221, endPoint x: 452, endPoint y: 189, distance: 35.1
click at [452, 189] on div "© Mapbox © OpenStreetMap Improve this map" at bounding box center [356, 320] width 713 height 529
drag, startPoint x: 453, startPoint y: 194, endPoint x: 457, endPoint y: 207, distance: 14.0
click at [457, 207] on div "© Mapbox © OpenStreetMap Improve this map" at bounding box center [356, 320] width 713 height 529
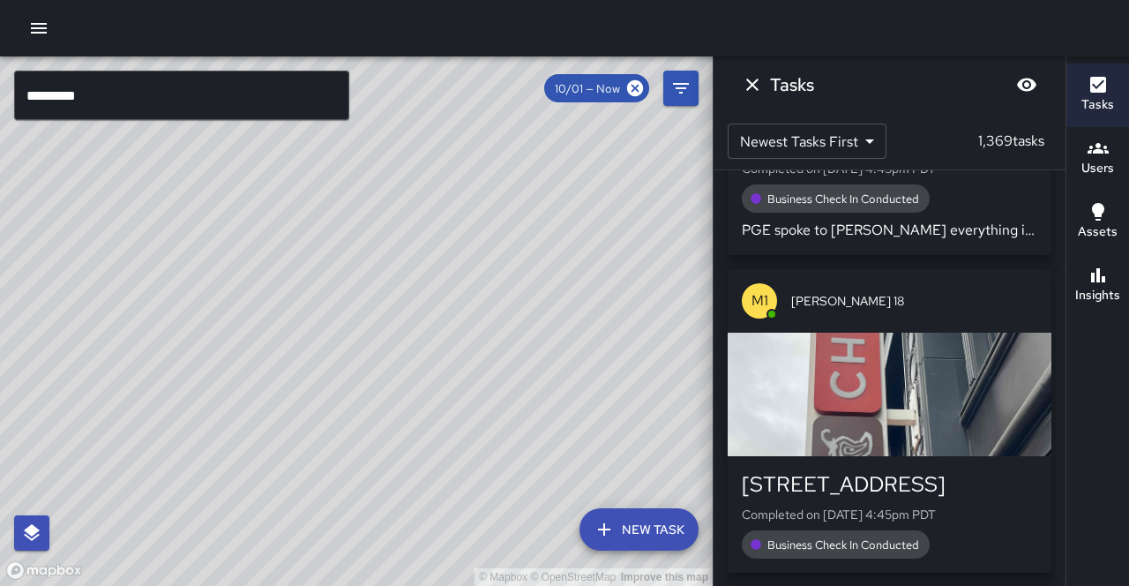
drag, startPoint x: 452, startPoint y: 230, endPoint x: 465, endPoint y: 206, distance: 27.3
click at [465, 206] on div "© Mapbox © OpenStreetMap Improve this map" at bounding box center [356, 320] width 713 height 529
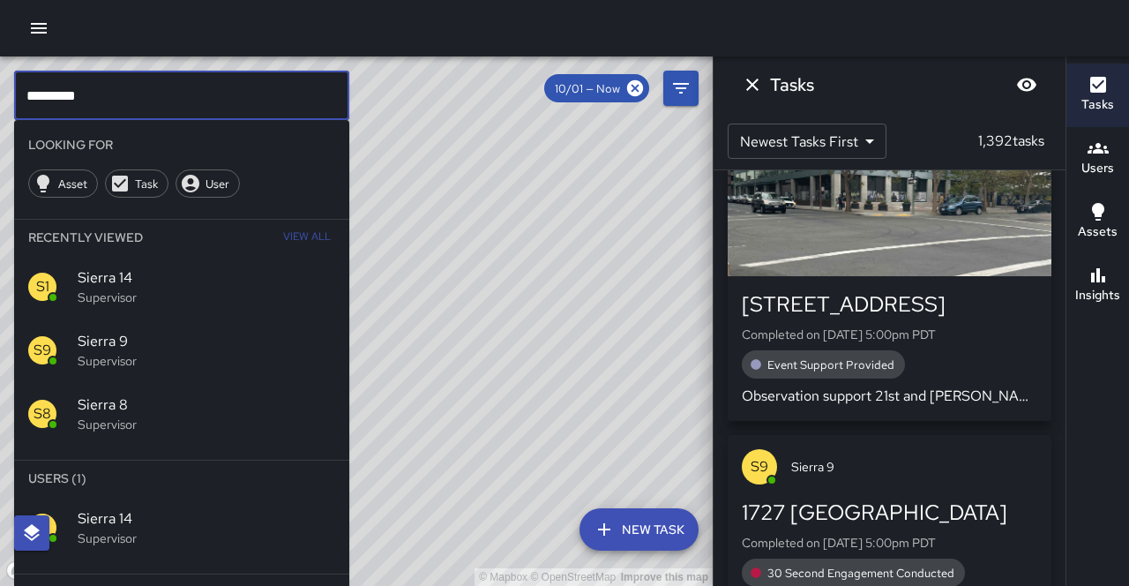
click at [245, 85] on input "*********" at bounding box center [181, 95] width 335 height 49
click at [171, 508] on span "Sierra 14" at bounding box center [207, 518] width 258 height 21
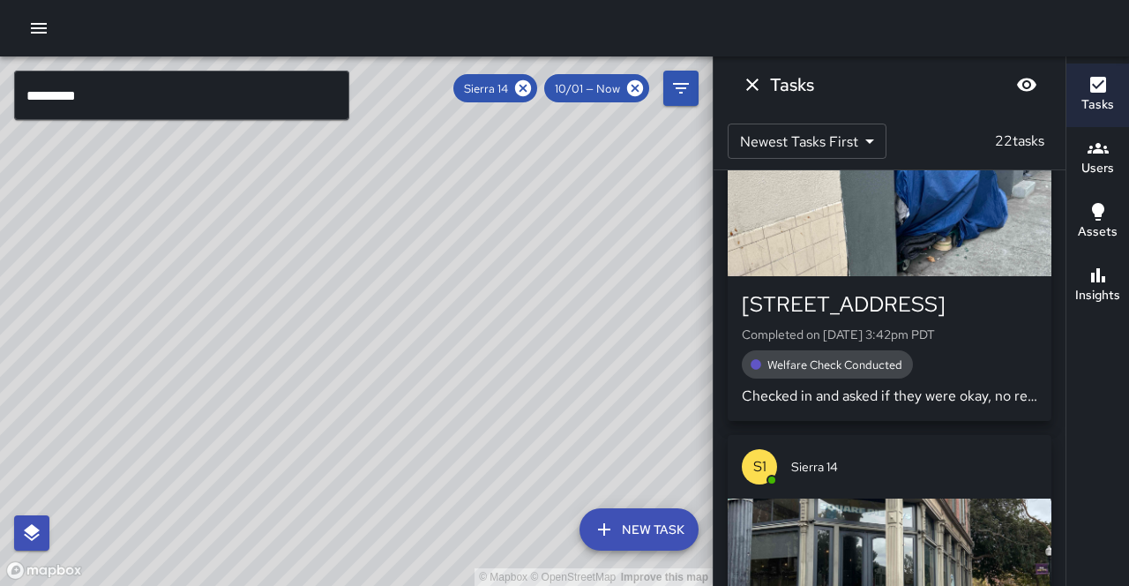
drag, startPoint x: 270, startPoint y: 371, endPoint x: 281, endPoint y: 233, distance: 139.0
click at [281, 233] on div "© Mapbox © OpenStreetMap Improve this map" at bounding box center [356, 320] width 713 height 529
click at [531, 92] on icon at bounding box center [523, 88] width 16 height 16
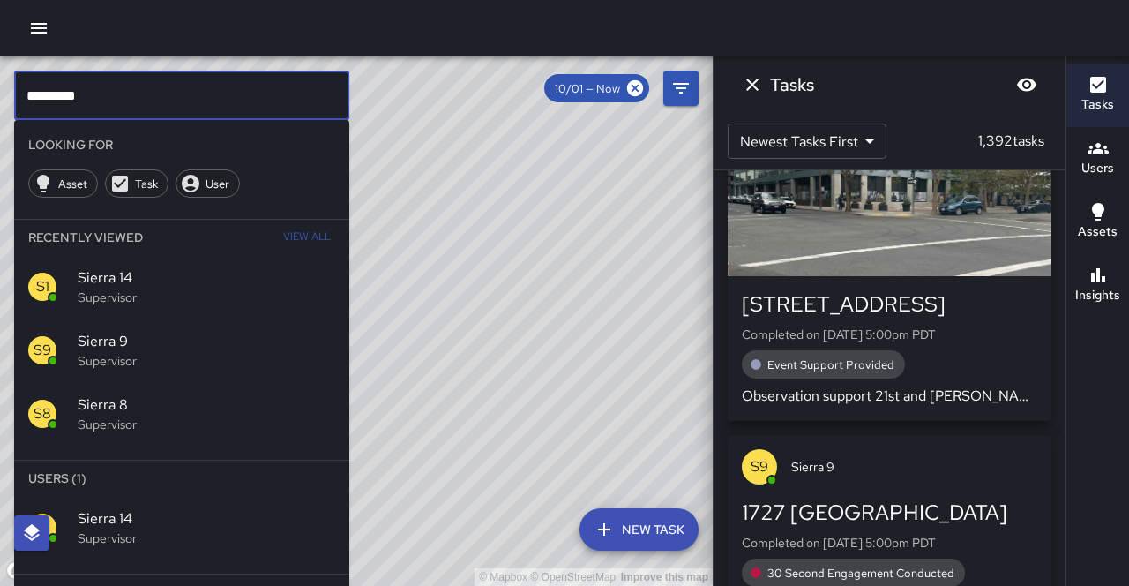
drag, startPoint x: 224, startPoint y: 104, endPoint x: 10, endPoint y: 95, distance: 214.6
click at [10, 95] on div "© Mapbox © OpenStreetMap Improve this map ********* ​ Looking For Asset Task Us…" at bounding box center [356, 320] width 713 height 529
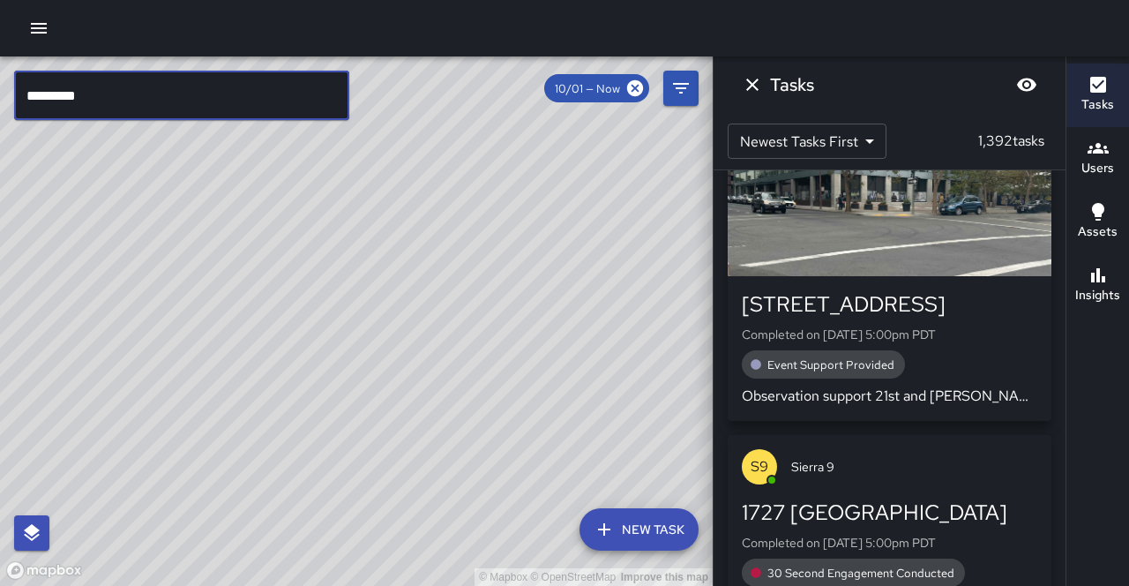
click at [174, 101] on input "*********" at bounding box center [181, 95] width 335 height 49
click at [242, 90] on input "*********" at bounding box center [181, 95] width 335 height 49
click at [142, 107] on input "*********" at bounding box center [181, 95] width 335 height 49
type input "*********"
click at [750, 92] on button "Dismiss" at bounding box center [752, 84] width 35 height 35
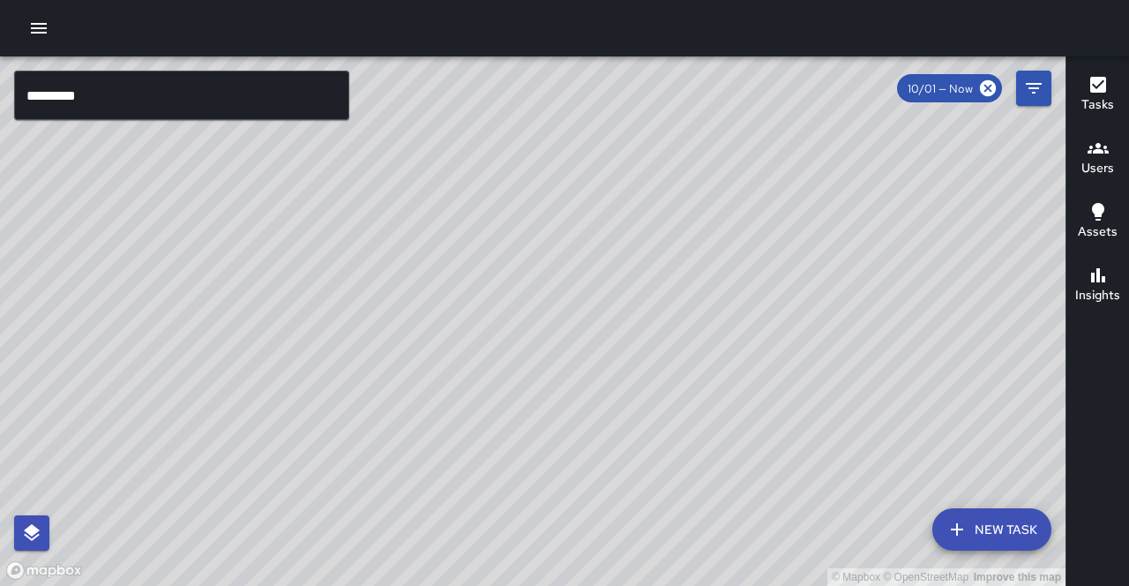
click at [292, 112] on input "*********" at bounding box center [181, 95] width 335 height 49
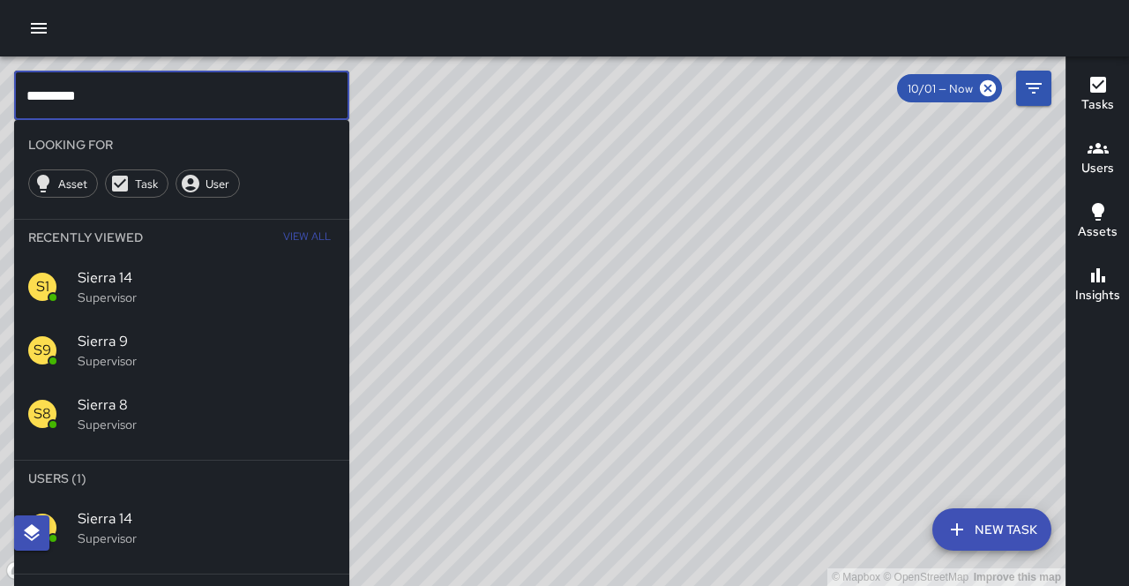
click at [264, 267] on span "Sierra 14" at bounding box center [207, 277] width 258 height 21
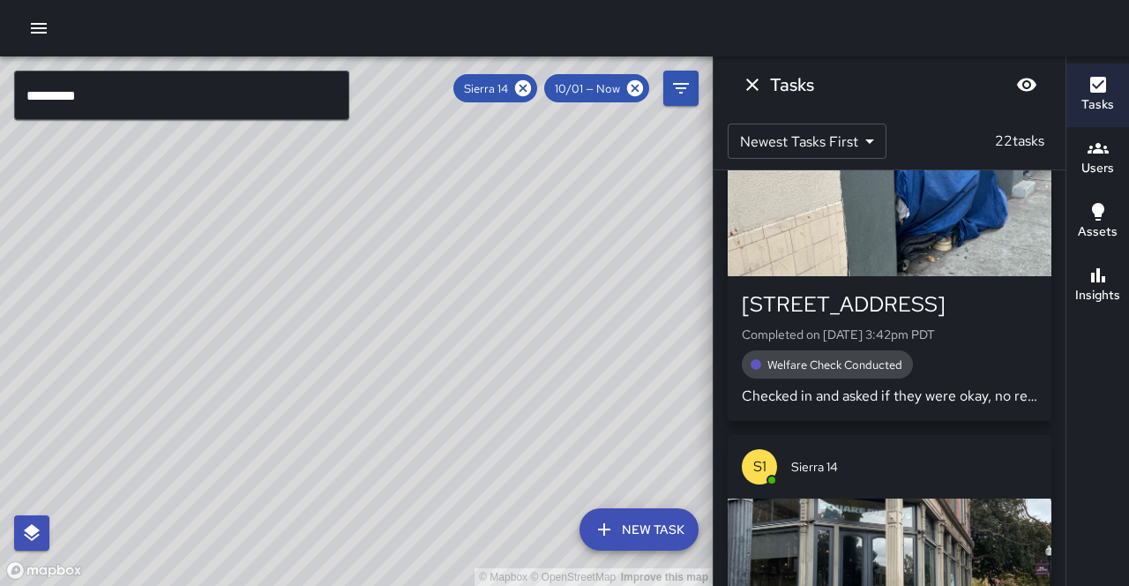
drag, startPoint x: 344, startPoint y: 327, endPoint x: 357, endPoint y: 254, distance: 74.4
click at [364, 239] on div "© Mapbox © OpenStreetMap Improve this map" at bounding box center [356, 320] width 713 height 529
click at [420, 288] on div "© Mapbox © OpenStreetMap Improve this map" at bounding box center [356, 320] width 713 height 529
click at [531, 86] on icon at bounding box center [523, 88] width 16 height 16
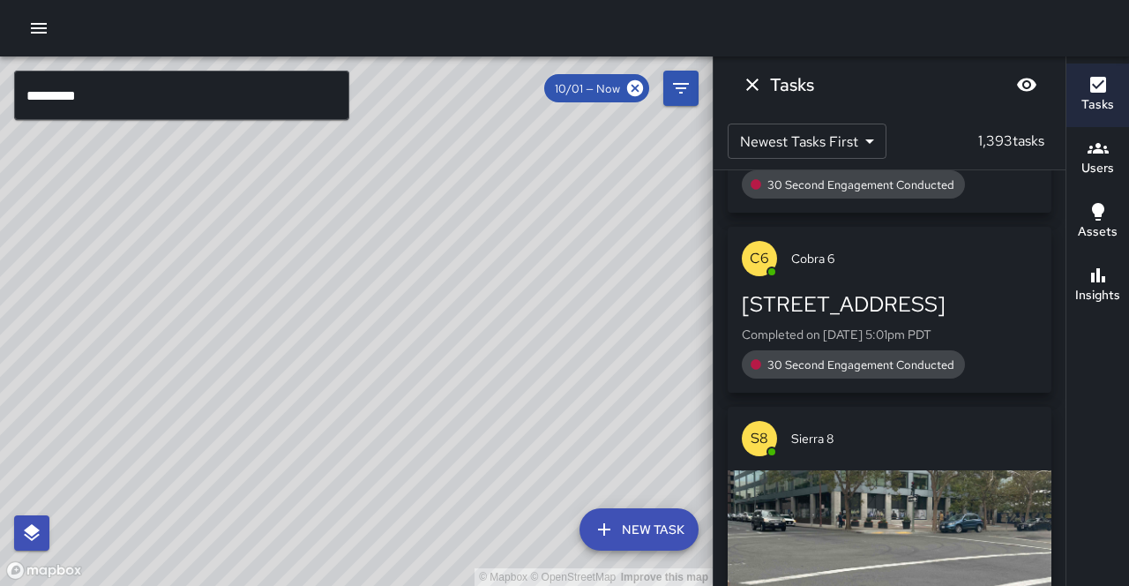
click at [249, 111] on input "*********" at bounding box center [181, 95] width 335 height 49
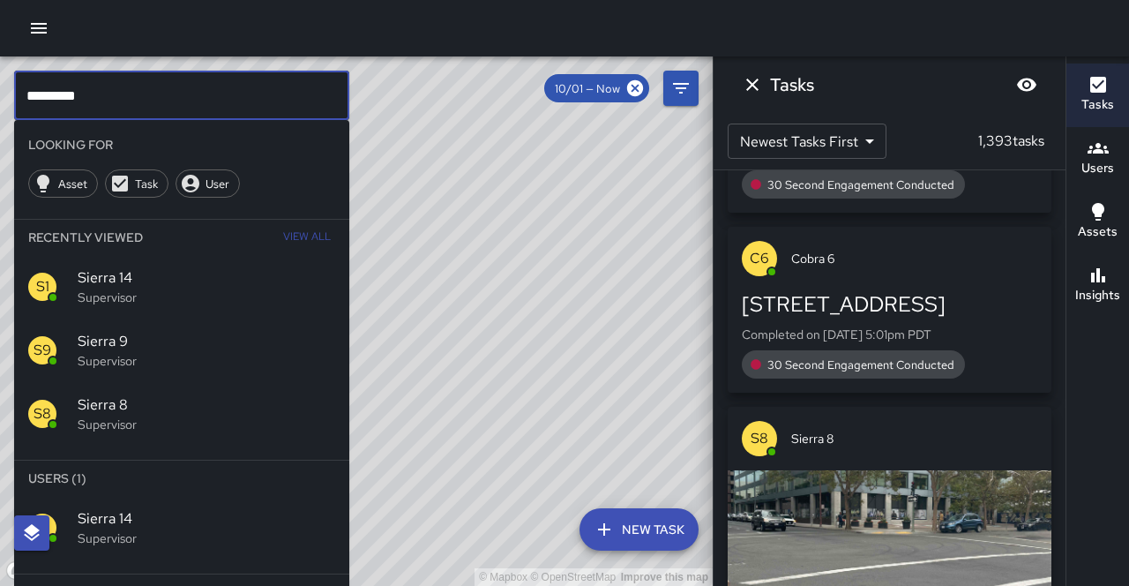
click at [249, 111] on input "*********" at bounding box center [181, 95] width 335 height 49
click at [250, 111] on input "*********" at bounding box center [181, 95] width 335 height 49
click at [251, 111] on input "*********" at bounding box center [181, 95] width 335 height 49
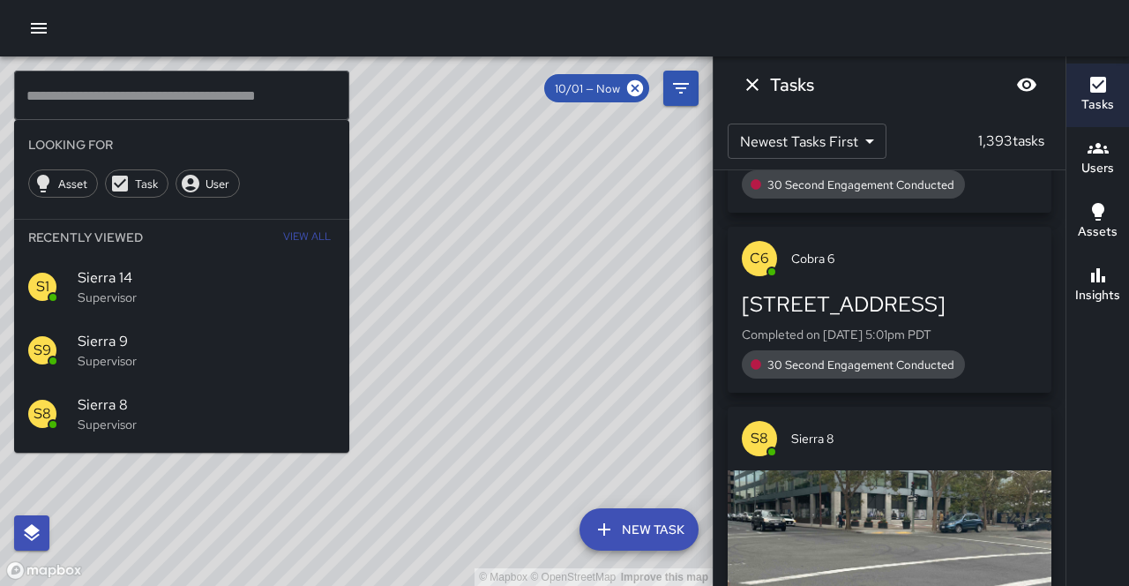
click at [602, 259] on div "© Mapbox © OpenStreetMap Improve this map" at bounding box center [356, 320] width 713 height 529
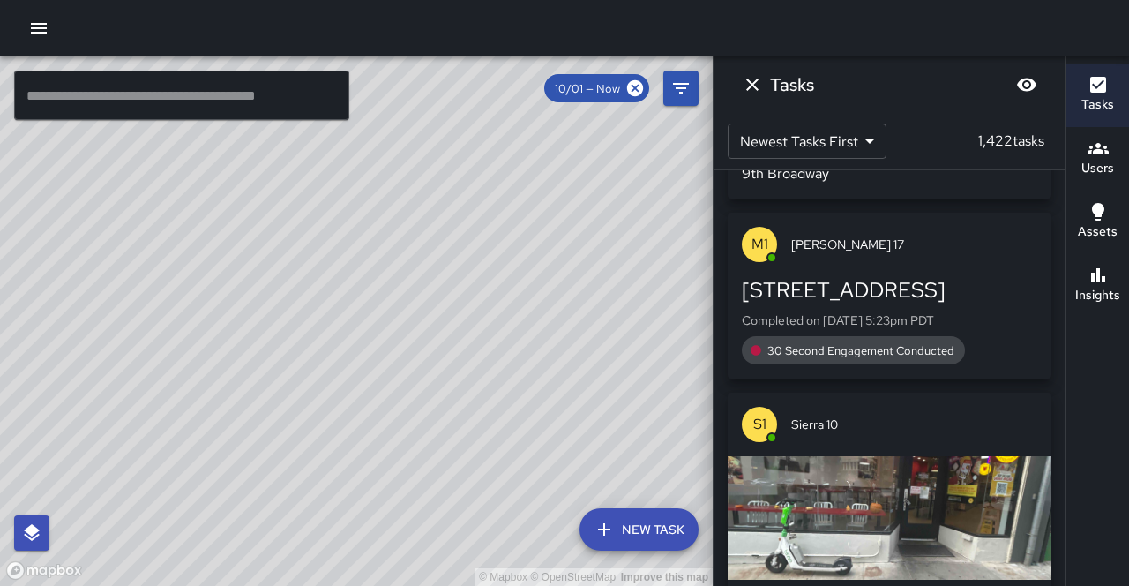
drag, startPoint x: 585, startPoint y: 154, endPoint x: 405, endPoint y: 451, distance: 347.6
click at [404, 451] on div "© Mapbox © OpenStreetMap Improve this map" at bounding box center [356, 320] width 713 height 529
click at [116, 84] on input "text" at bounding box center [181, 95] width 335 height 49
